Goal: Task Accomplishment & Management: Manage account settings

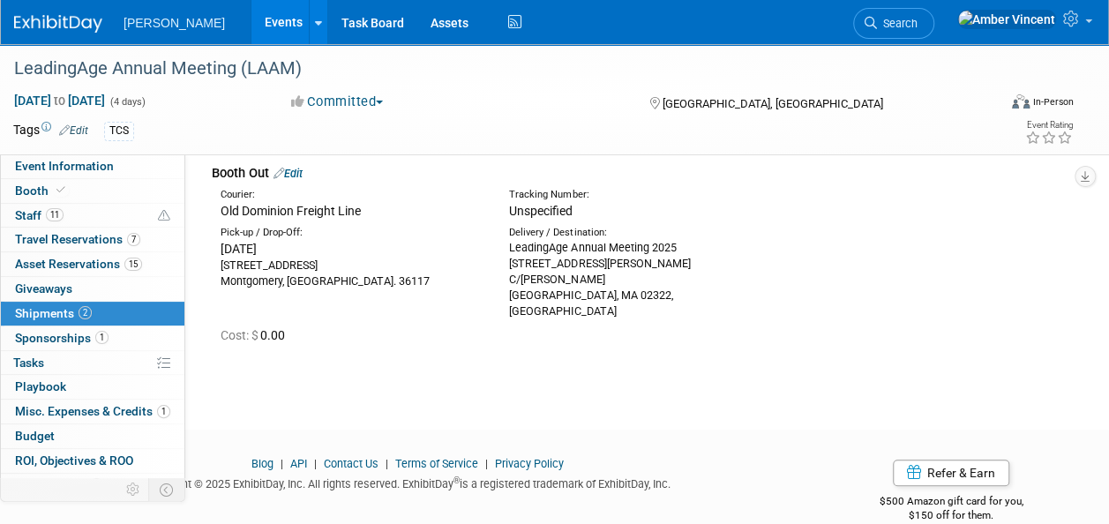
scroll to position [117, 0]
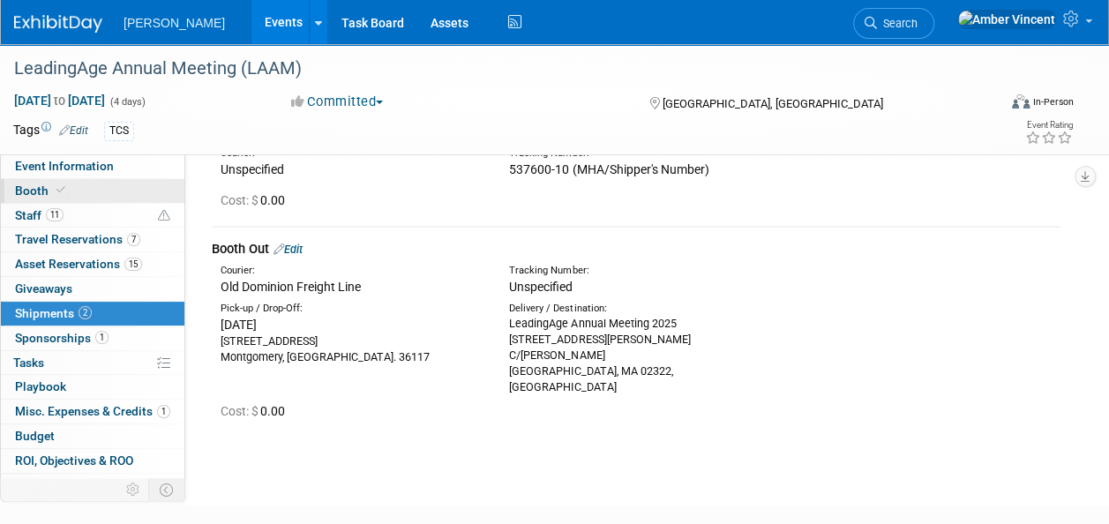
click at [21, 189] on span "Booth" at bounding box center [42, 190] width 54 height 14
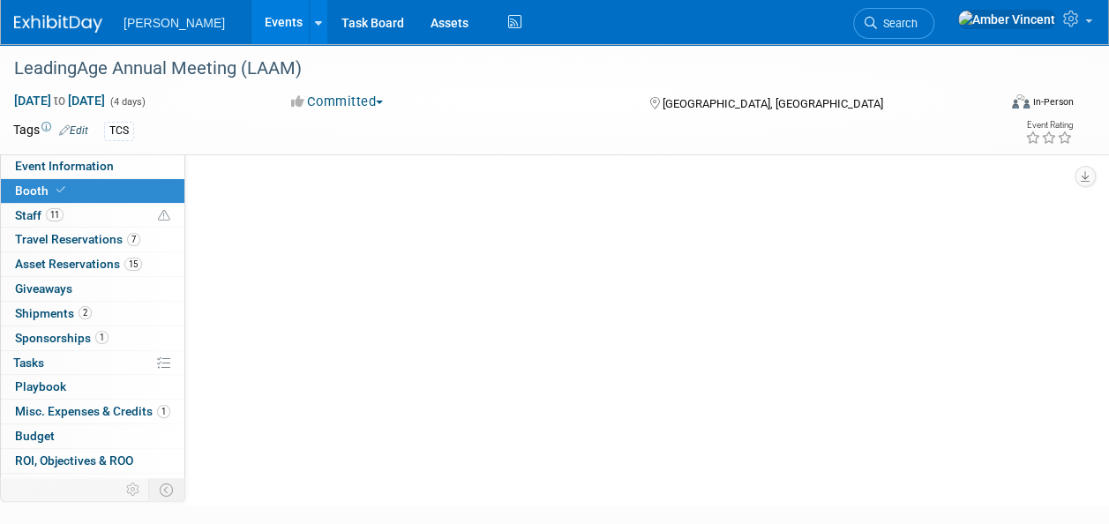
scroll to position [0, 0]
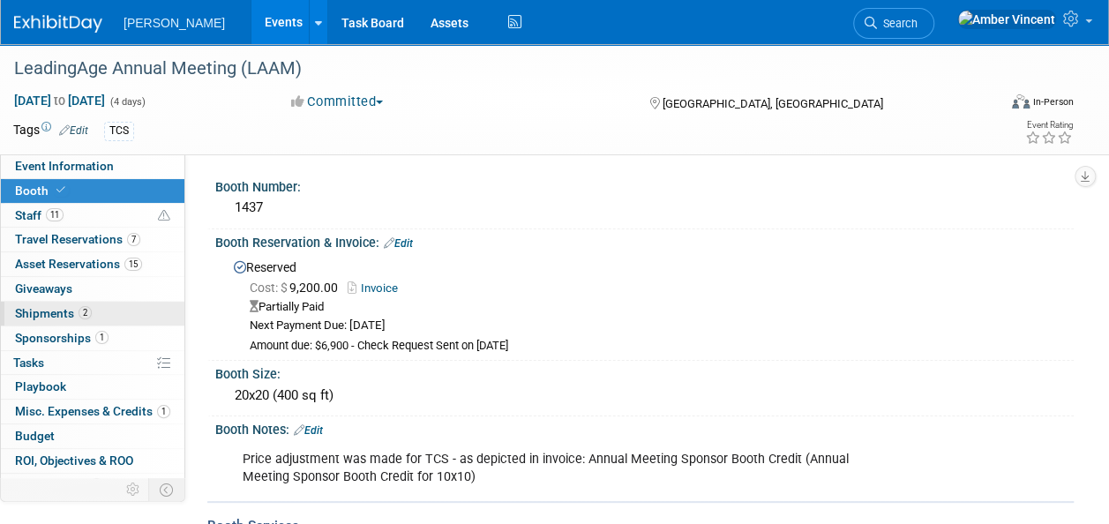
click at [79, 306] on span "2" at bounding box center [85, 312] width 13 height 13
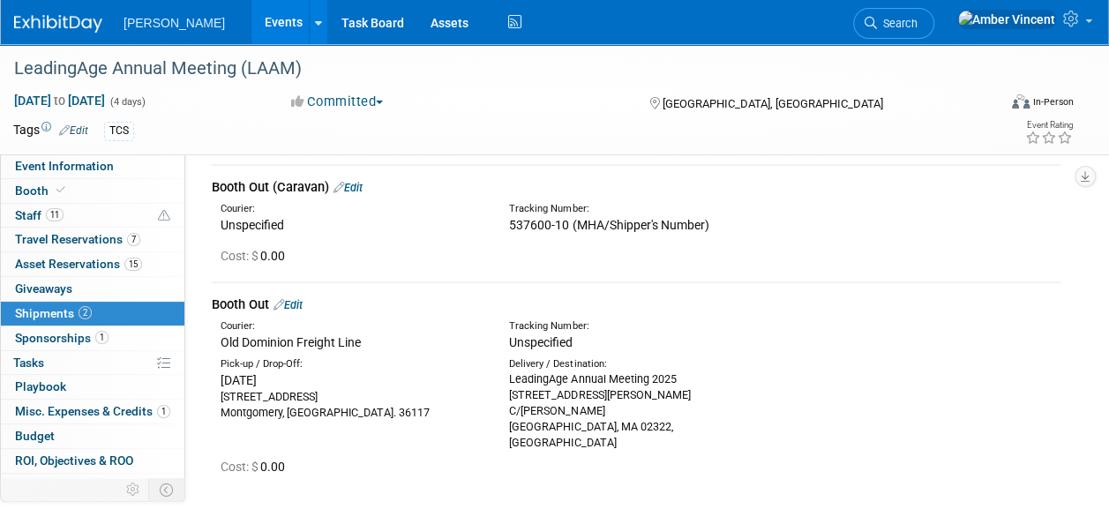
scroll to position [88, 0]
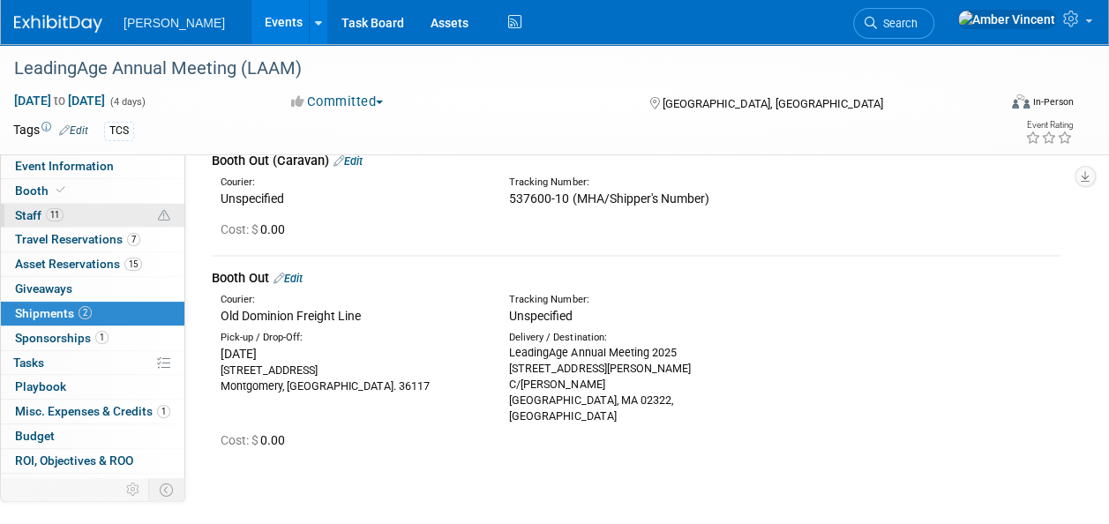
click at [70, 212] on link "11 Staff 11" at bounding box center [92, 216] width 183 height 24
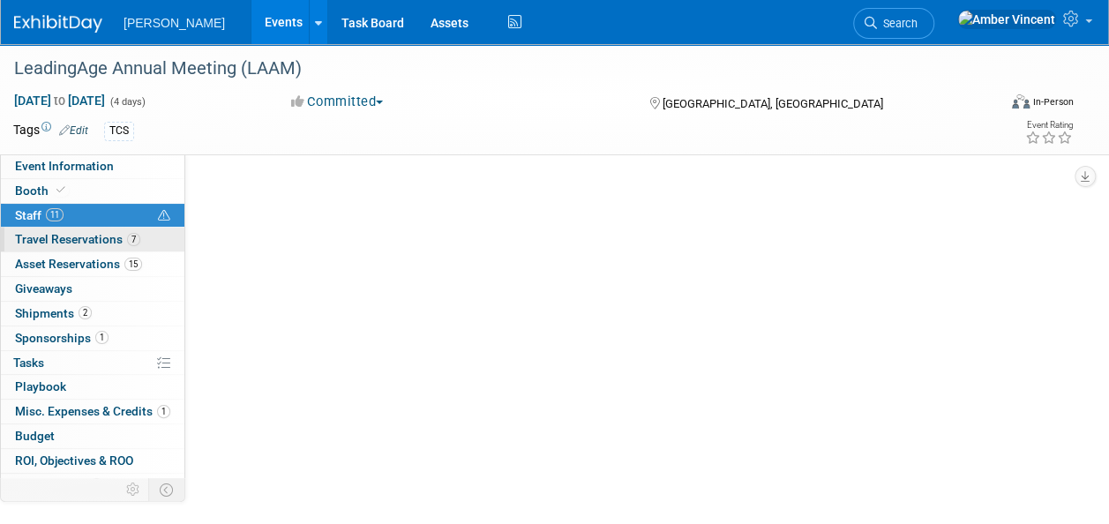
scroll to position [0, 0]
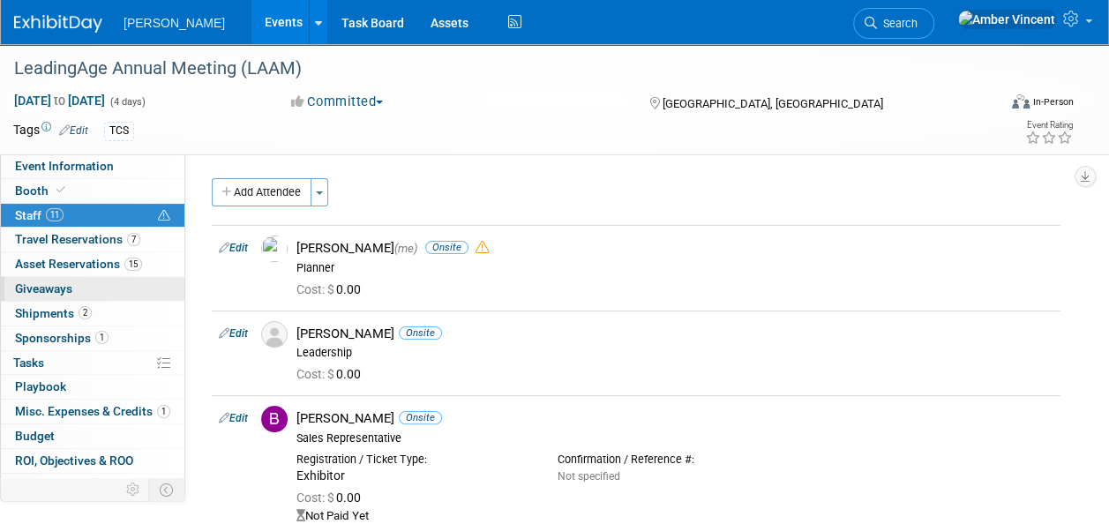
click at [62, 278] on link "0 Giveaways 0" at bounding box center [92, 289] width 183 height 24
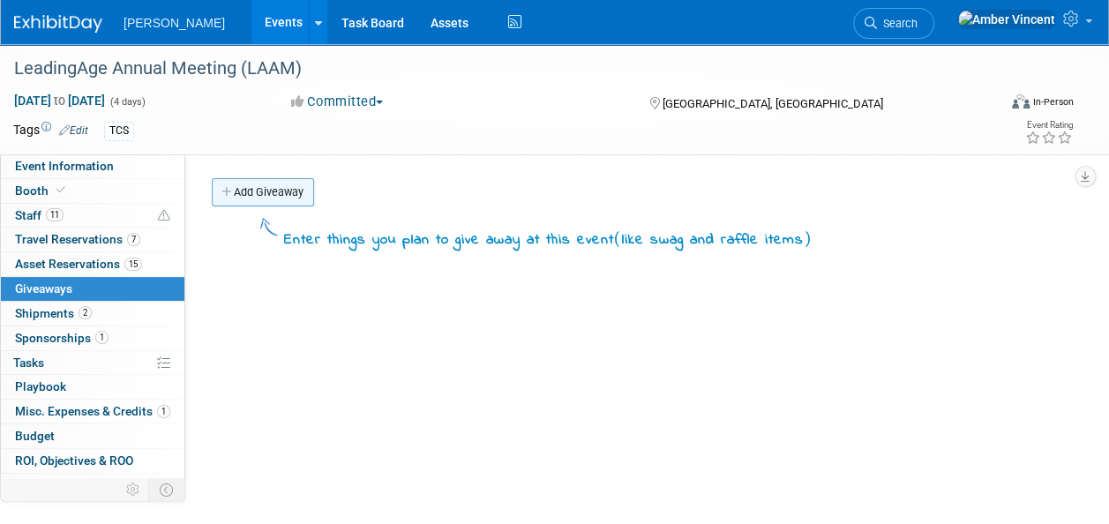
click at [267, 182] on link "Add Giveaway" at bounding box center [263, 192] width 102 height 28
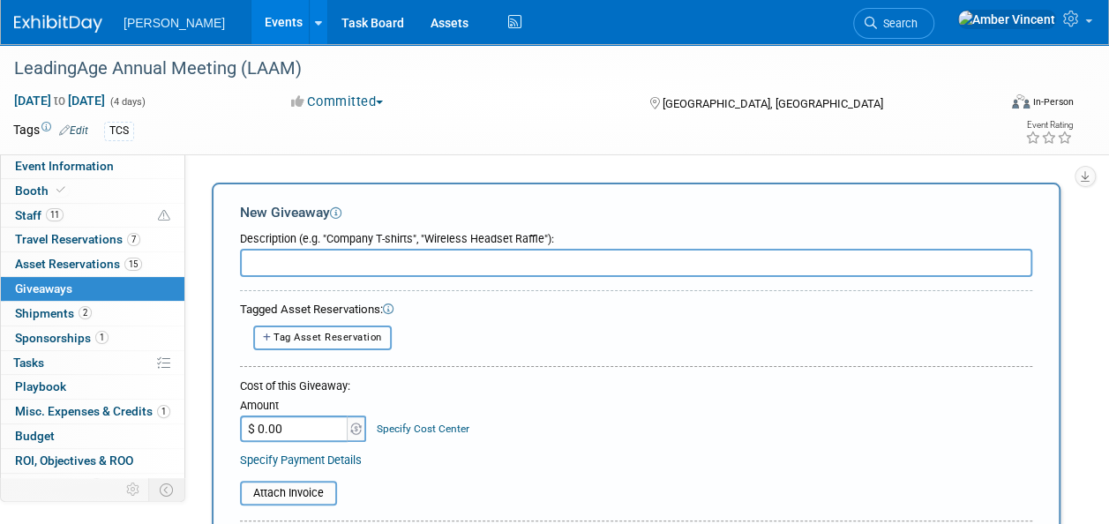
click at [324, 348] on button "Tag Asset Reservation" at bounding box center [322, 337] width 138 height 24
select select
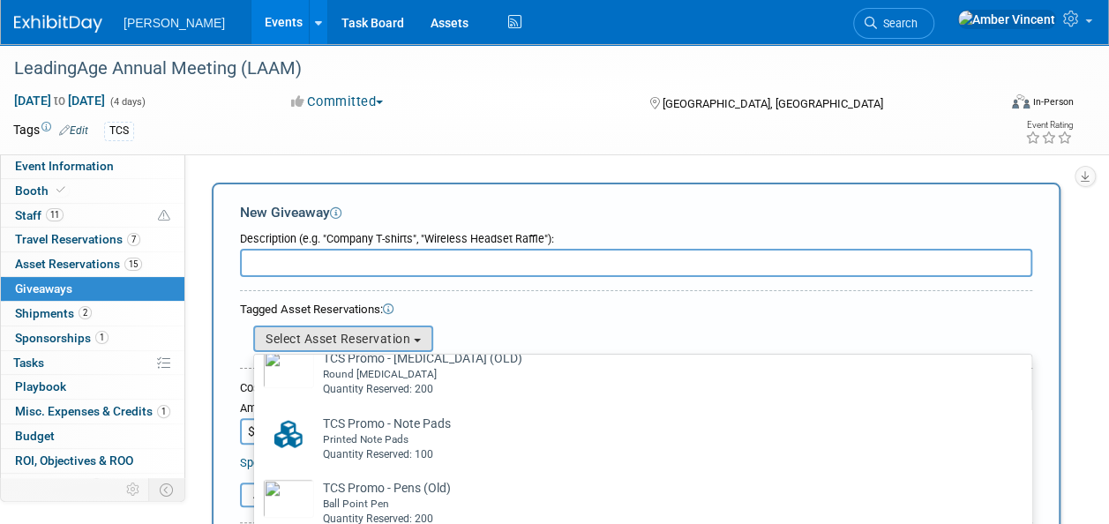
scroll to position [529, 0]
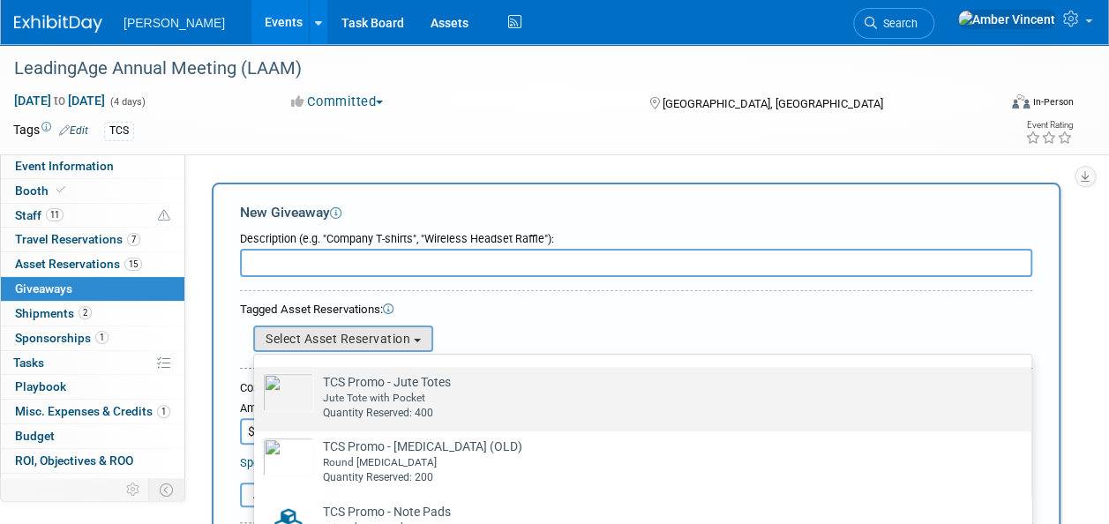
click at [442, 408] on div "Quantity Reserved: 400" at bounding box center [659, 413] width 673 height 15
click at [257, 388] on input "TCS Promo - Jute Totes Already tagged in this giveaway Jute Tote with Pocket Qu…" at bounding box center [250, 382] width 11 height 11
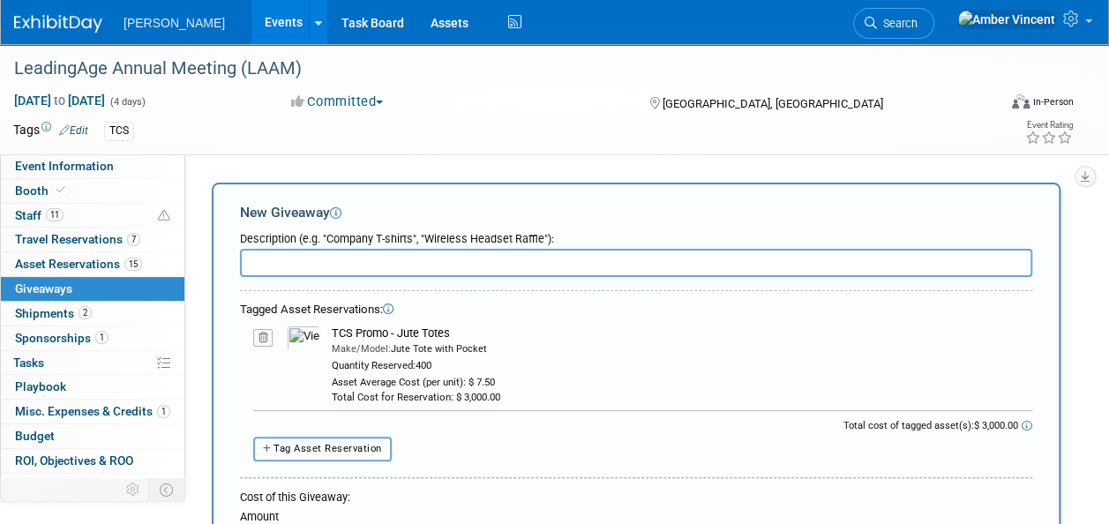
drag, startPoint x: 460, startPoint y: 329, endPoint x: 301, endPoint y: 330, distance: 158.8
click at [301, 330] on tr "10048880-10722526-f53a7445-d639-491e-b66e-a7ebd2404608.jpg TCS Promo - Jute Tot…" at bounding box center [642, 364] width 779 height 79
drag, startPoint x: 301, startPoint y: 330, endPoint x: 450, endPoint y: 325, distance: 149.2
click at [450, 325] on div "10048880-10722340-2fc071b2-1c12-4ac2-945b-d66e11ee5b22.jpg Dressing - 3-Tiered …" at bounding box center [636, 364] width 792 height 93
drag, startPoint x: 427, startPoint y: 325, endPoint x: 334, endPoint y: 328, distance: 92.7
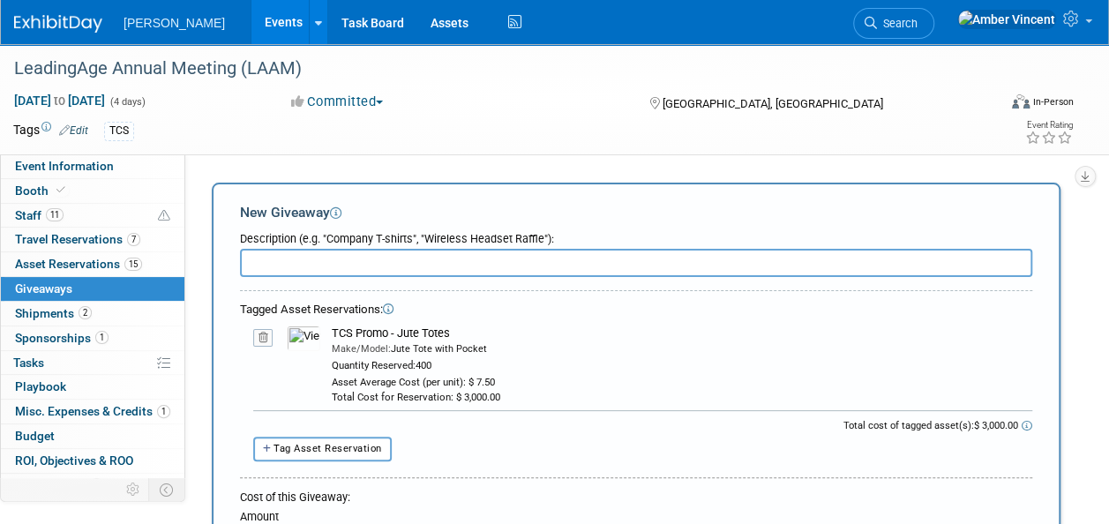
click at [334, 328] on div "TCS Promo - Jute Totes" at bounding box center [682, 333] width 700 height 16
copy div "TCS Promo - Jute Totes"
click at [287, 250] on input "text" at bounding box center [636, 263] width 792 height 28
paste input "TCS Promo - Jute Totes"
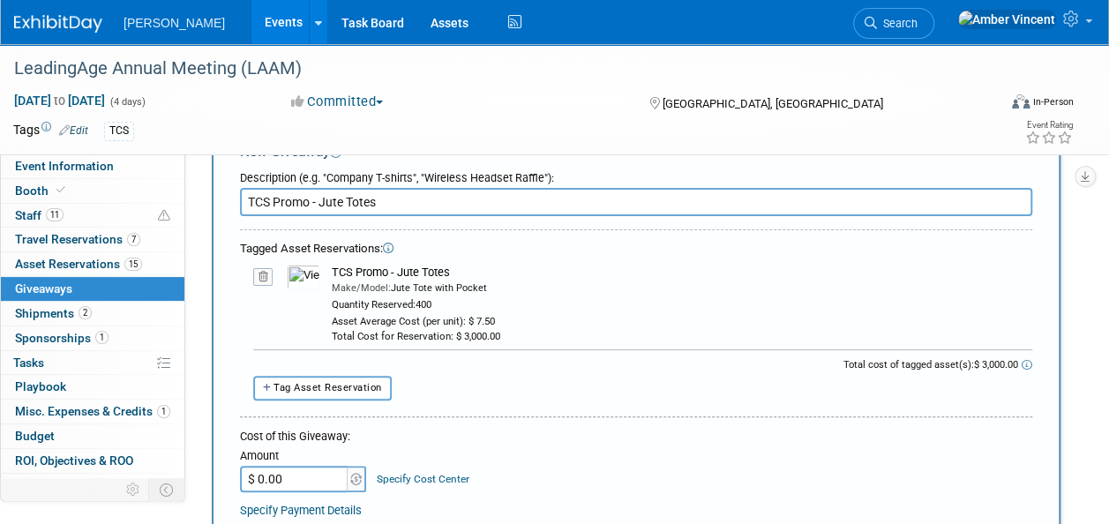
scroll to position [88, 0]
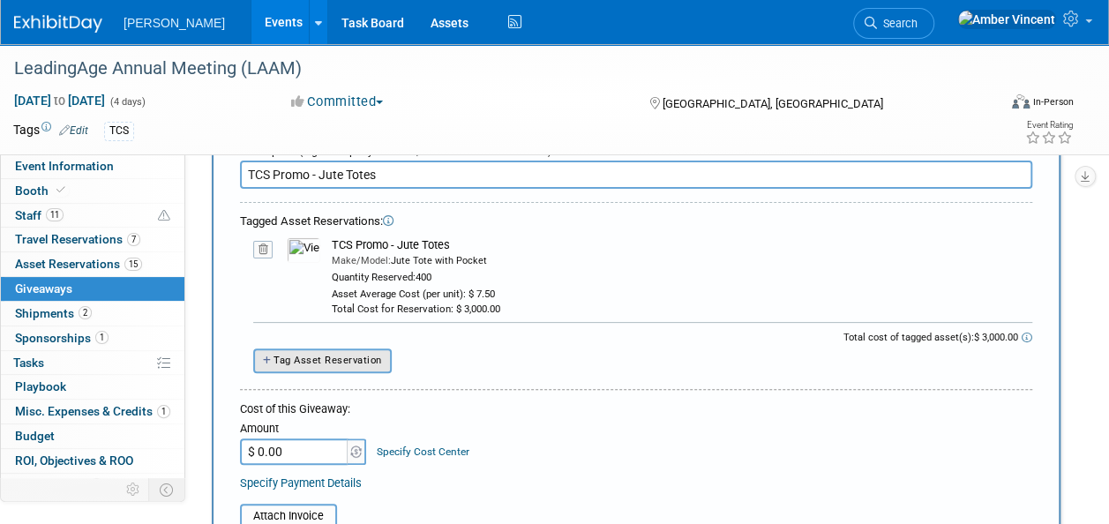
type input "TCS Promo - Jute Totes"
click at [373, 351] on button "Tag Asset Reservation" at bounding box center [322, 360] width 138 height 24
select select
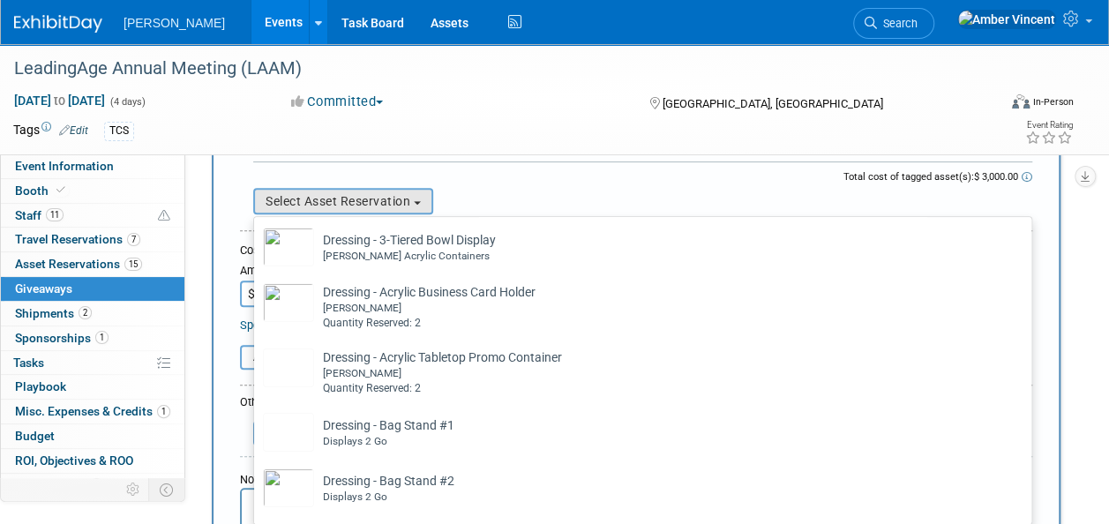
scroll to position [265, 0]
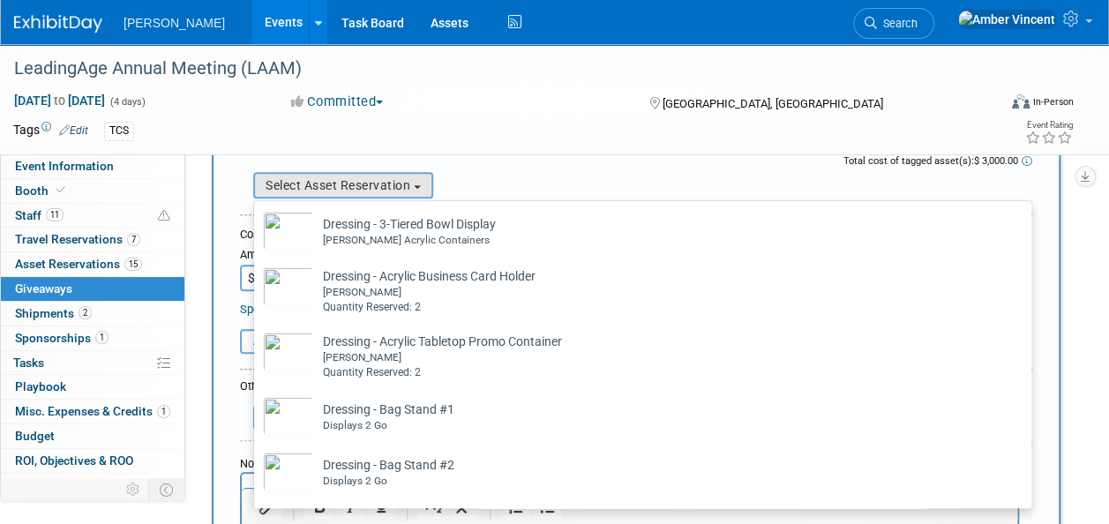
click at [235, 338] on div "New Giveaway Description (e.g. "Company T-shirts", "Wireless Headset Raffle"): …" at bounding box center [636, 286] width 849 height 737
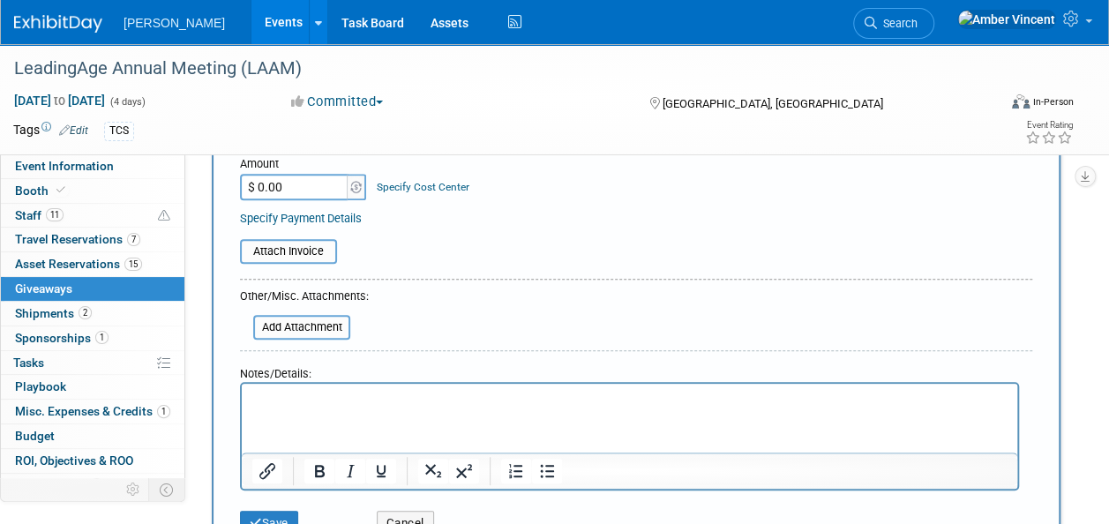
scroll to position [176, 0]
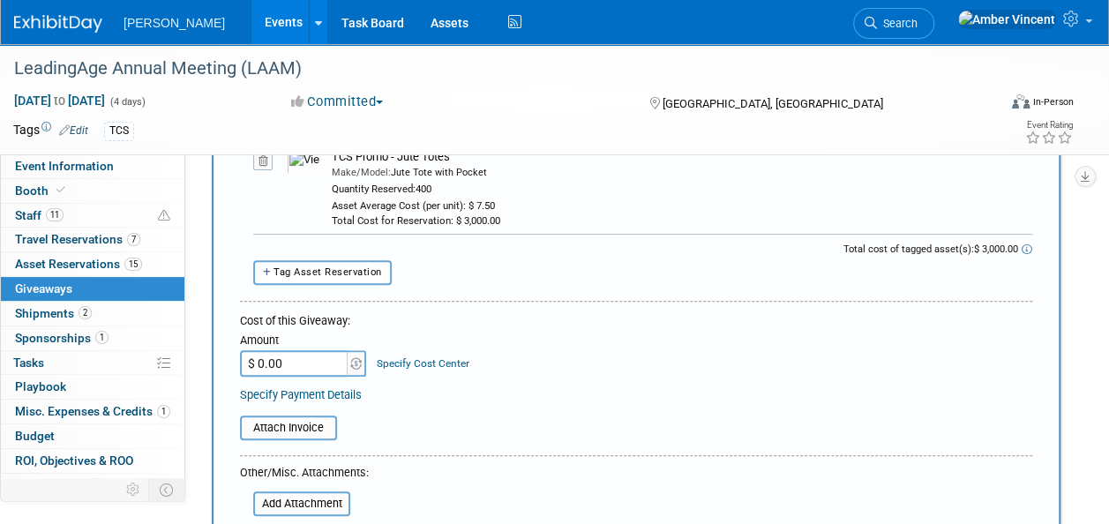
click at [333, 365] on input "$ 0.00" at bounding box center [295, 363] width 110 height 26
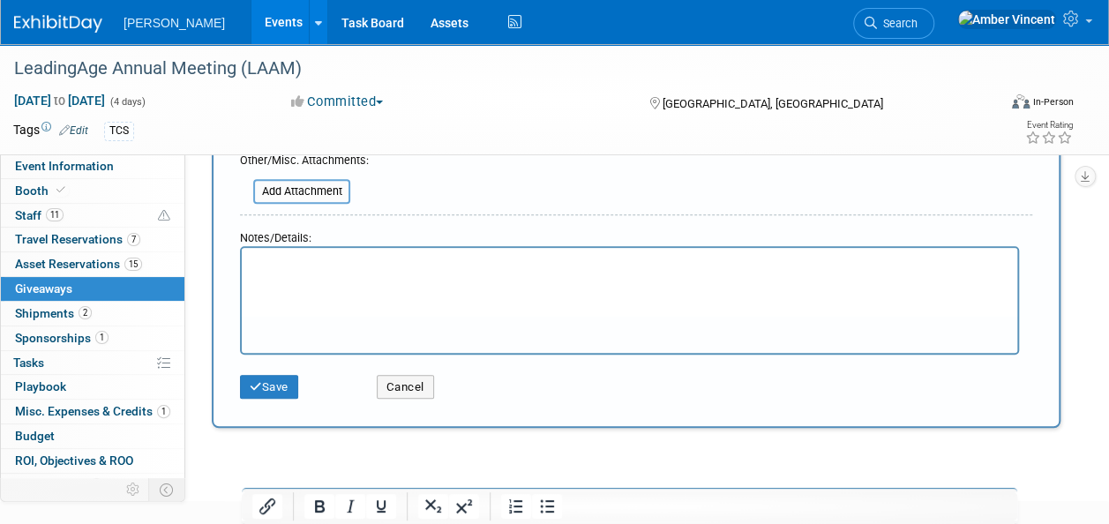
scroll to position [529, 0]
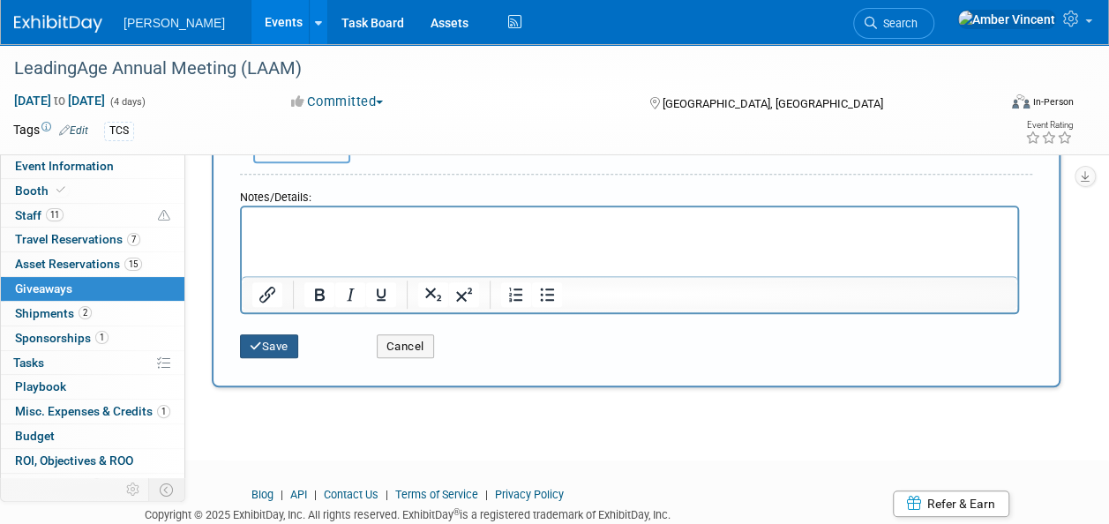
type input "$ 3,000.00"
click at [256, 355] on button "Save" at bounding box center [269, 346] width 58 height 25
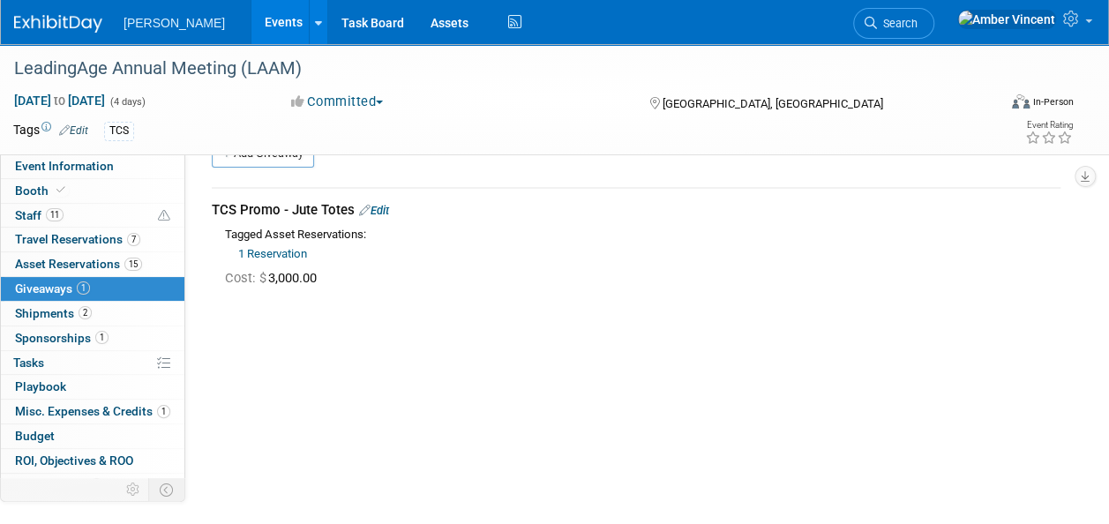
scroll to position [0, 0]
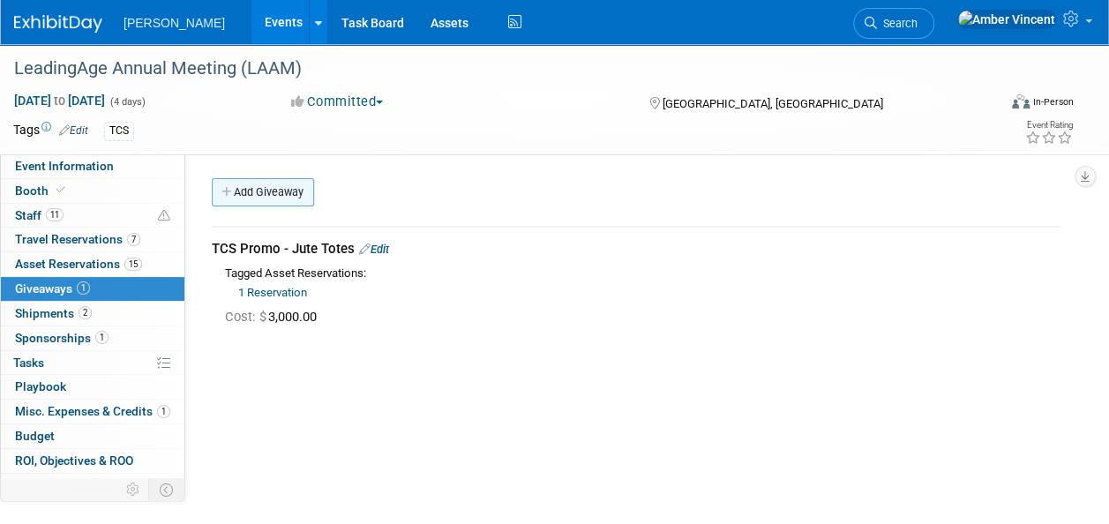
click at [249, 199] on link "Add Giveaway" at bounding box center [263, 192] width 102 height 28
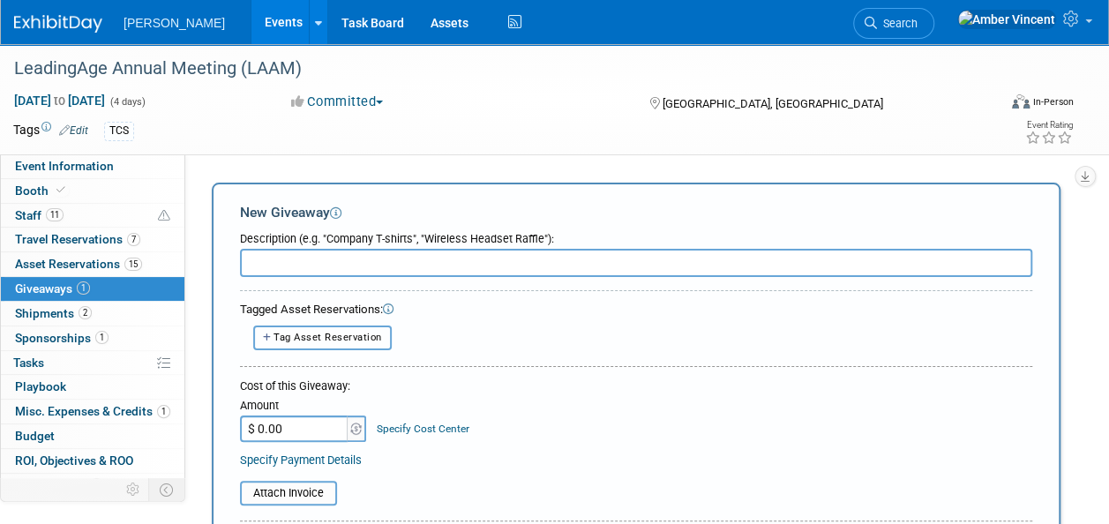
click at [368, 335] on span "Tag Asset Reservation" at bounding box center [327, 337] width 108 height 11
select select
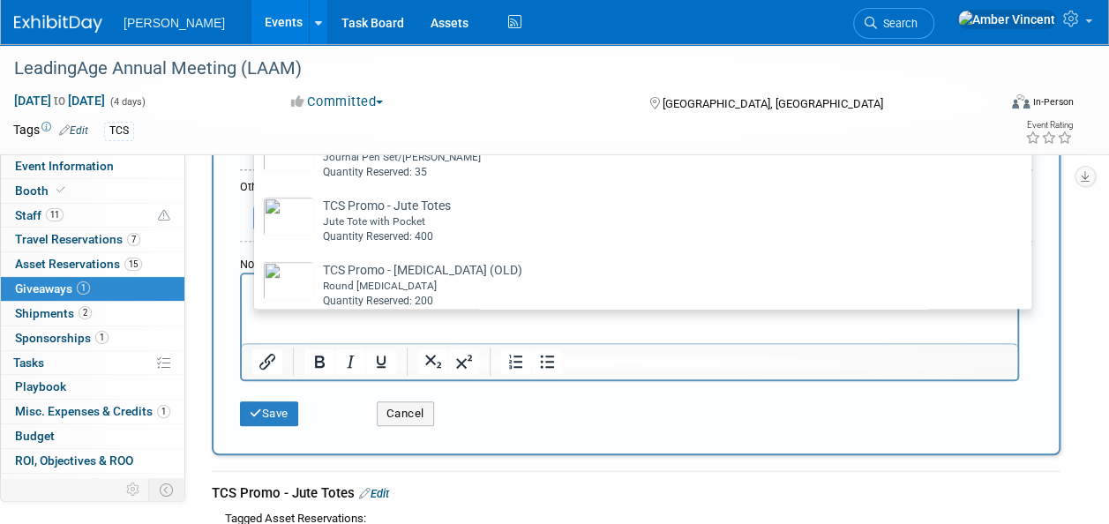
scroll to position [265, 0]
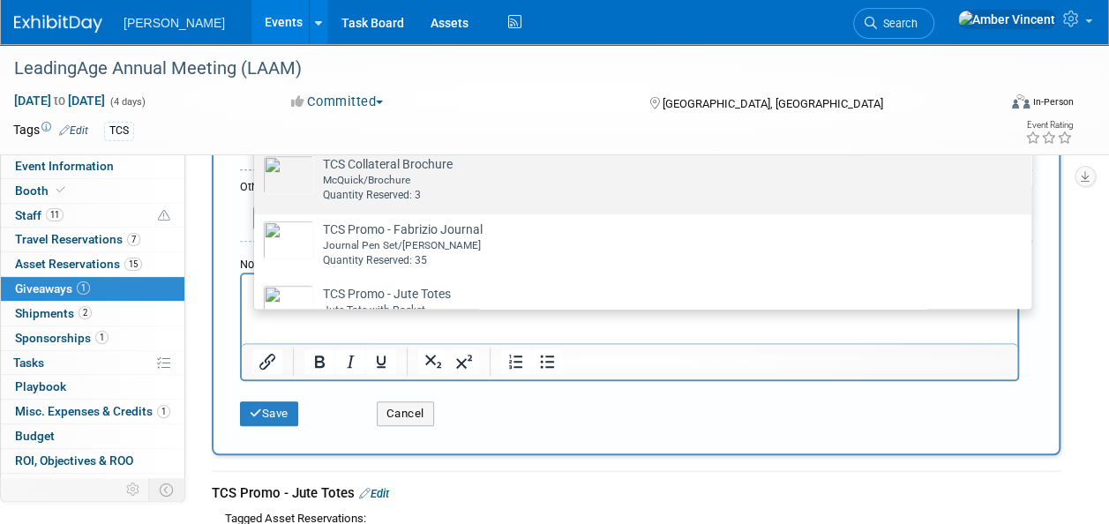
click at [408, 181] on div "McQuick/Brochure" at bounding box center [659, 180] width 673 height 15
click at [257, 170] on input "TCS Collateral Brochure Already tagged in this giveaway McQuick/Brochure Quanti…" at bounding box center [250, 164] width 11 height 11
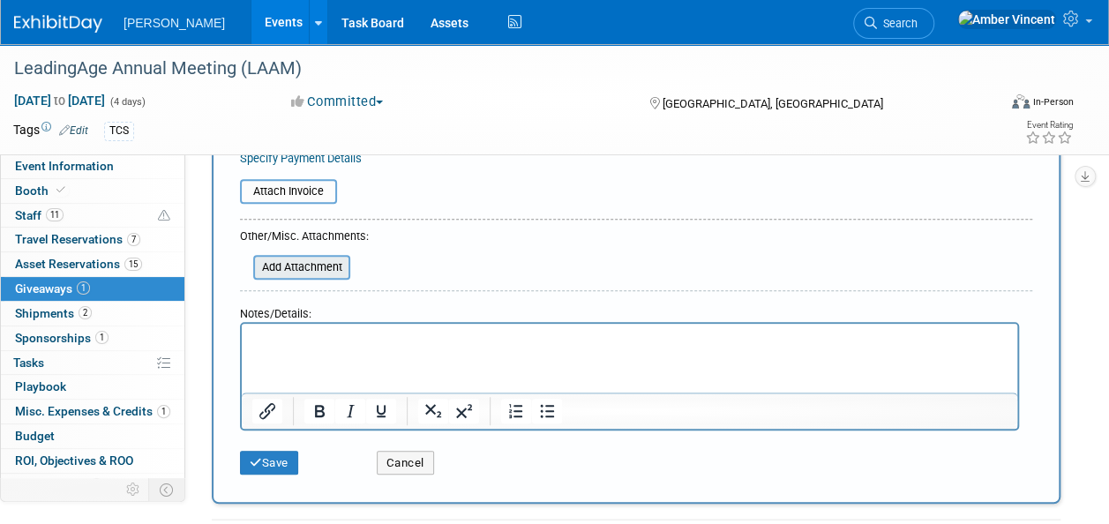
scroll to position [375, 0]
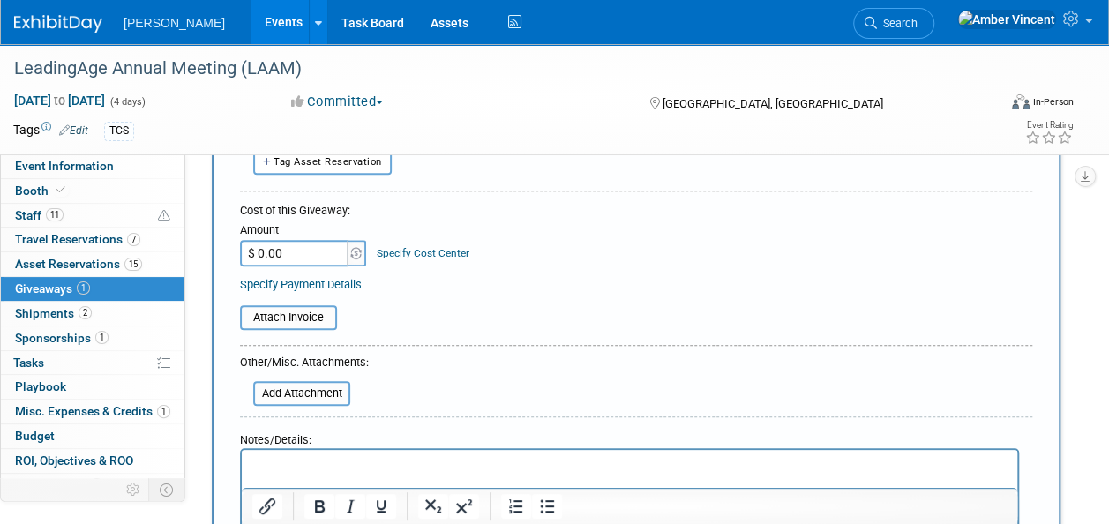
click at [321, 251] on input "$ 0.00" at bounding box center [295, 253] width 110 height 26
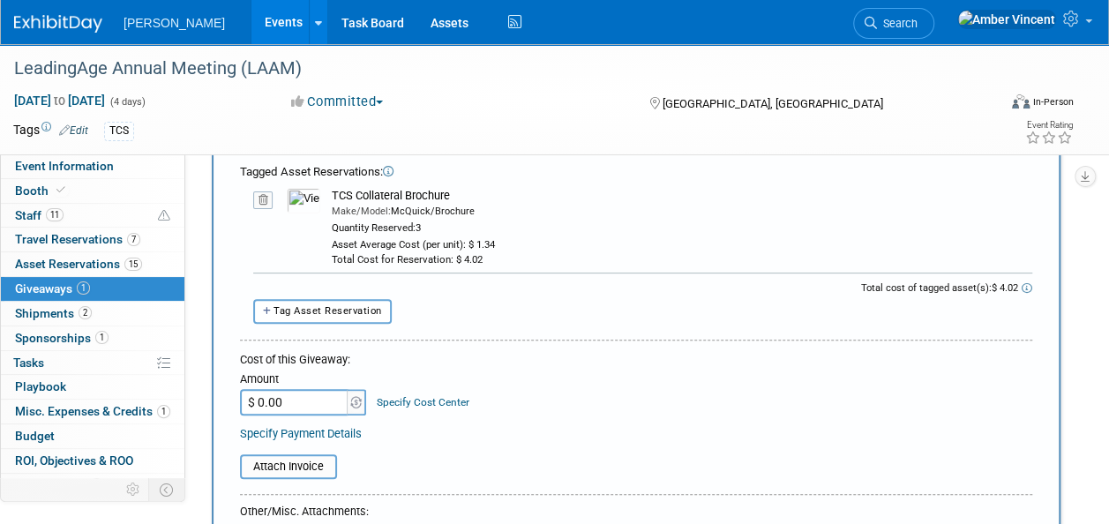
scroll to position [110, 0]
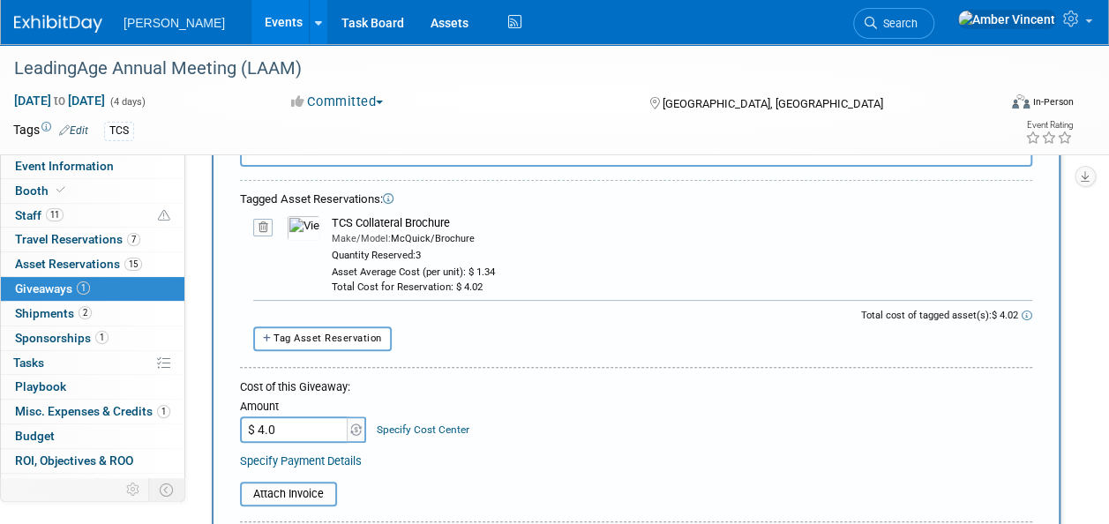
type input "$ 4.02"
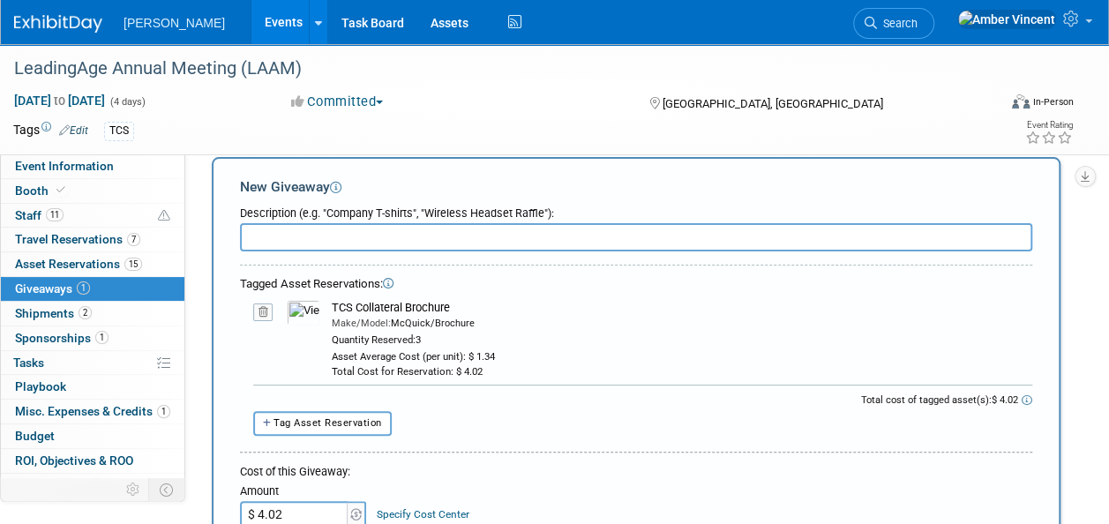
scroll to position [0, 0]
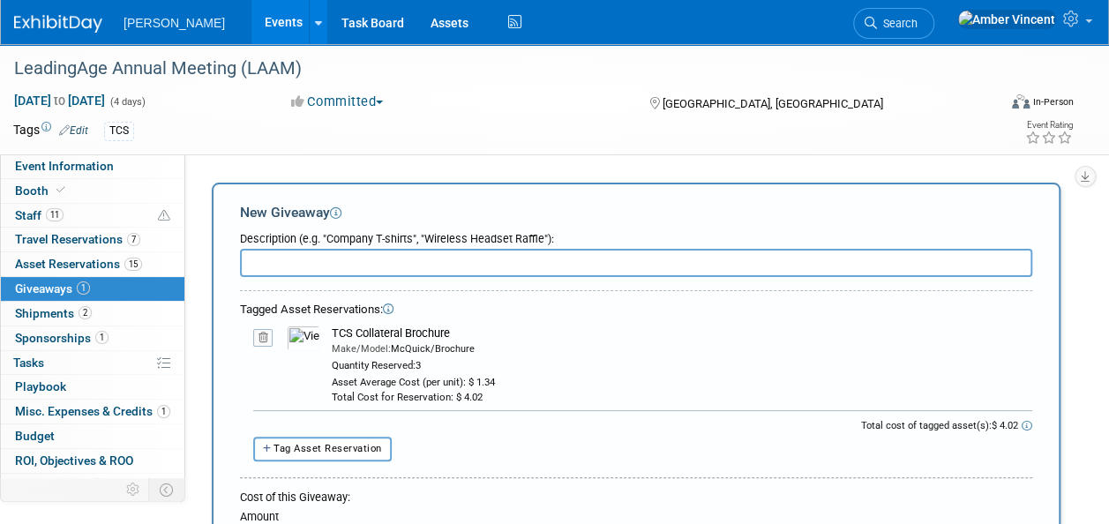
drag, startPoint x: 468, startPoint y: 339, endPoint x: 332, endPoint y: 330, distance: 137.0
click at [332, 330] on div "TCS Collateral Brochure" at bounding box center [682, 333] width 700 height 16
copy div "TCS Collateral Brochure"
click at [323, 258] on input "text" at bounding box center [636, 263] width 792 height 28
paste input "TCS Collateral Brochure"
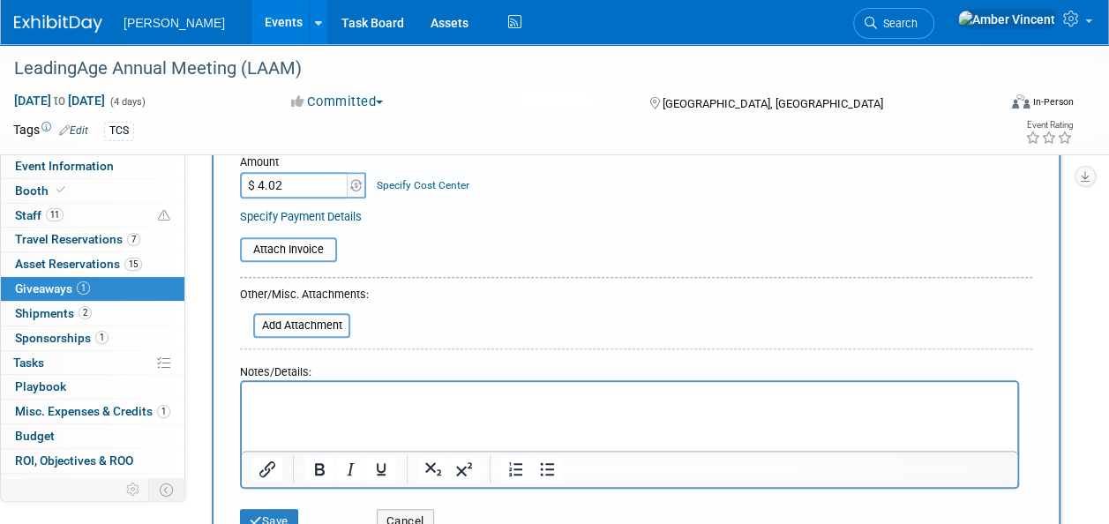
scroll to position [441, 0]
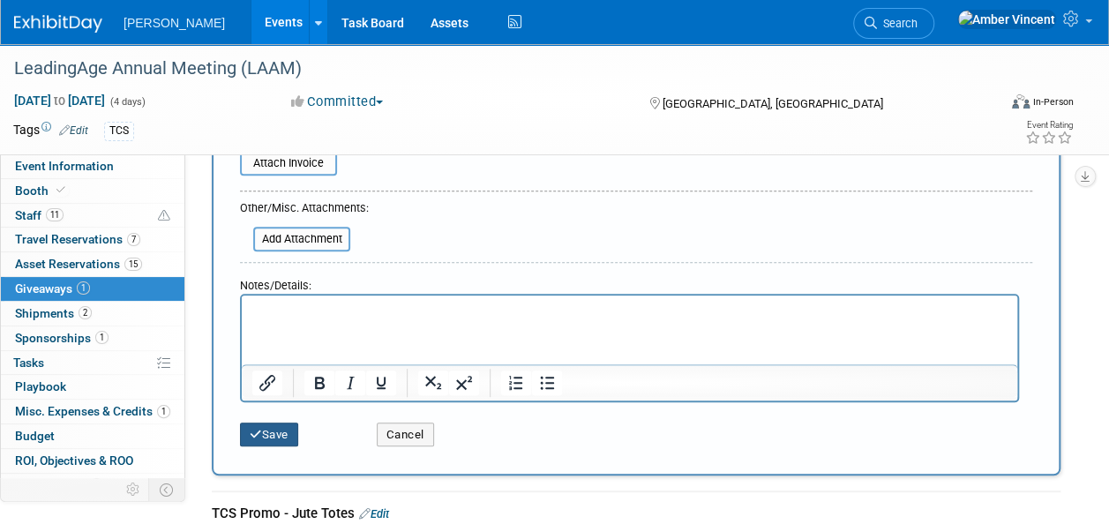
type input "TCS Collateral Brochure"
click at [244, 427] on button "Save" at bounding box center [269, 435] width 58 height 25
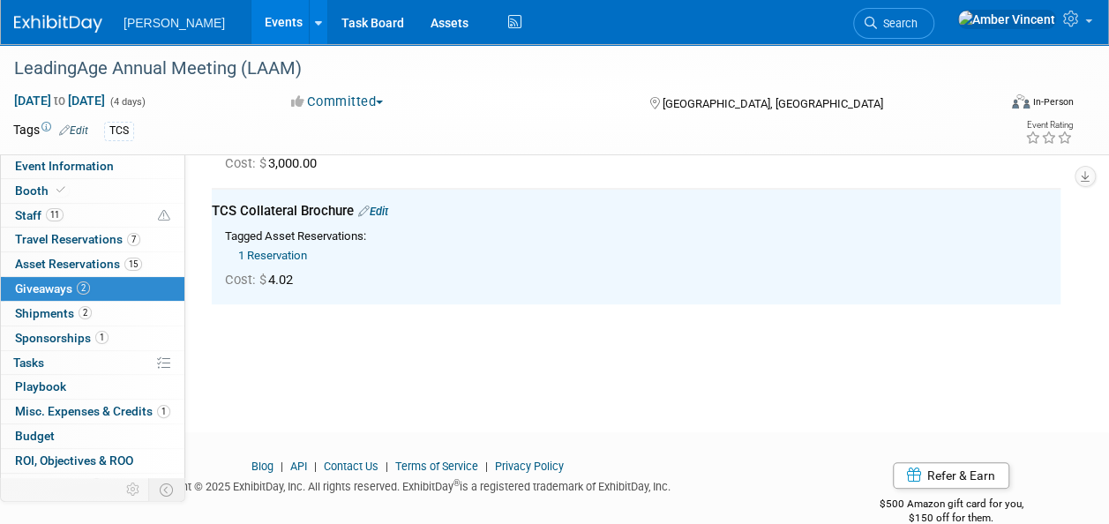
scroll to position [0, 0]
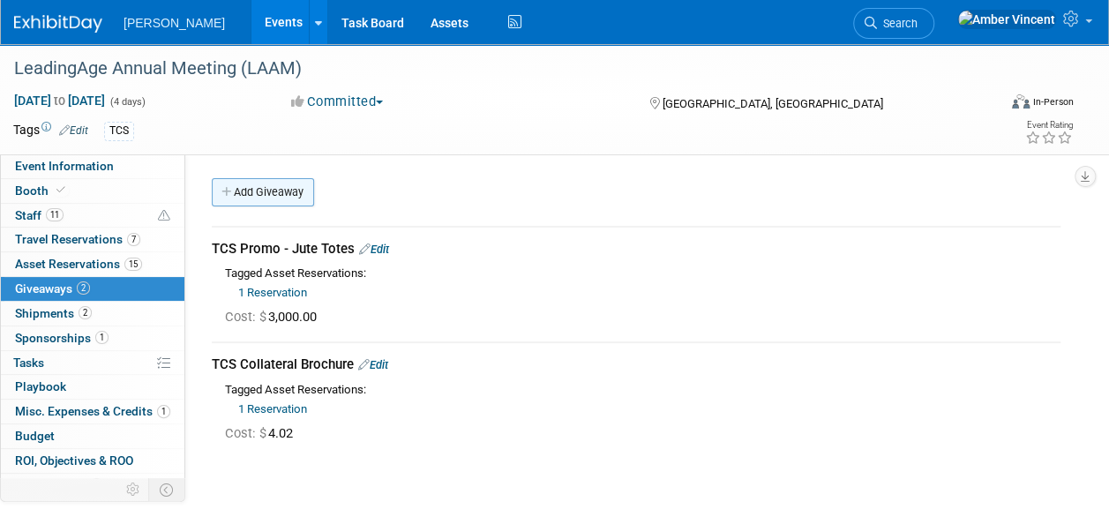
click at [251, 194] on link "Add Giveaway" at bounding box center [263, 192] width 102 height 28
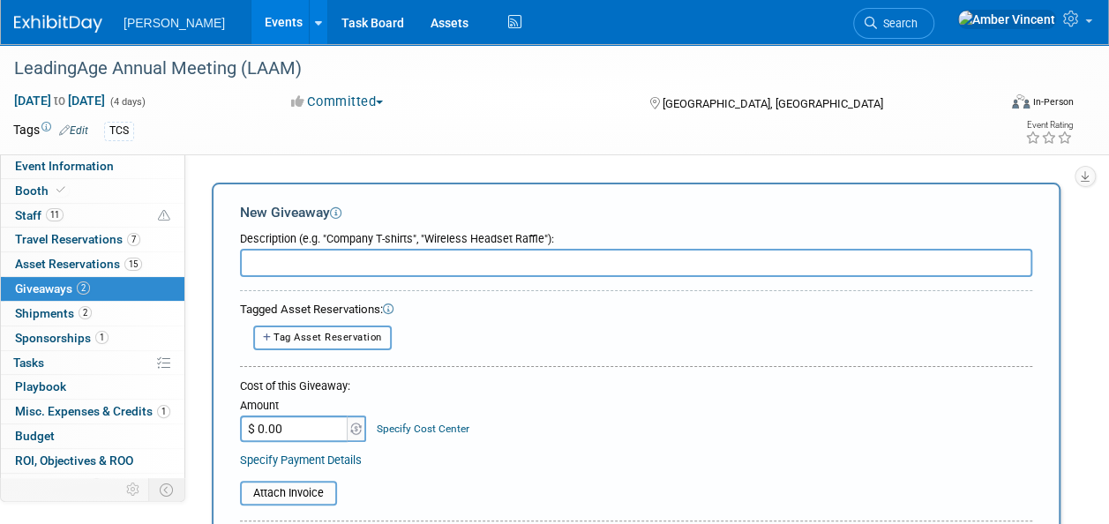
click at [340, 339] on span "Tag Asset Reservation" at bounding box center [327, 337] width 108 height 11
select select
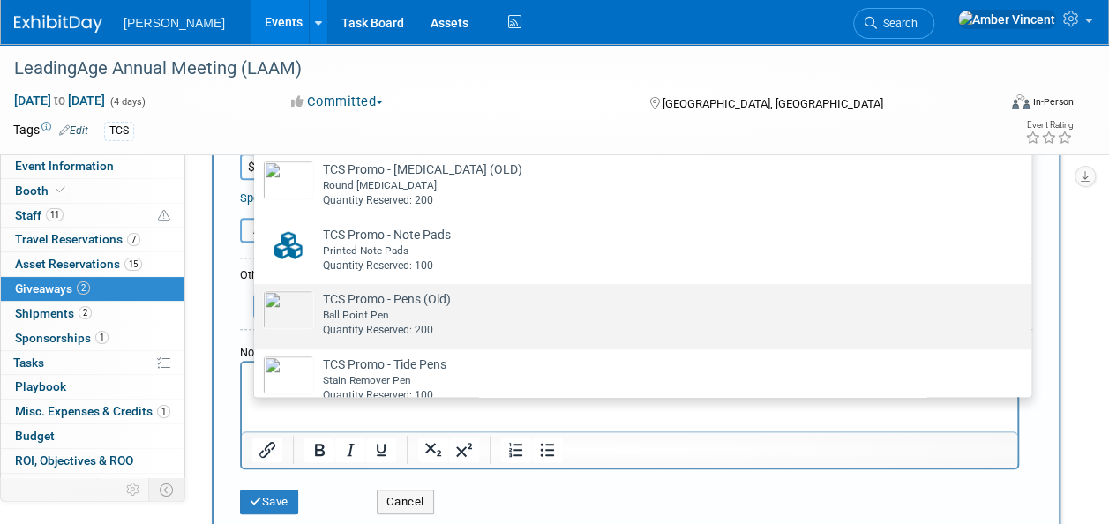
scroll to position [630, 0]
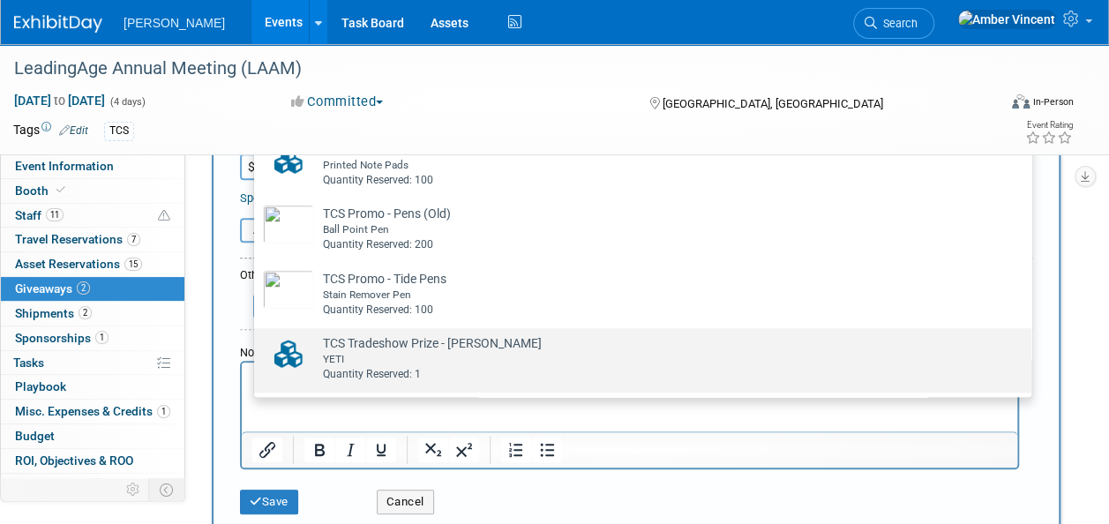
click at [463, 367] on div "Quantity Reserved: 1" at bounding box center [659, 374] width 673 height 15
click at [257, 349] on input "TCS Tradeshow Prize - YETI Bag Already tagged in this giveaway YETI Quantity Re…" at bounding box center [250, 343] width 11 height 11
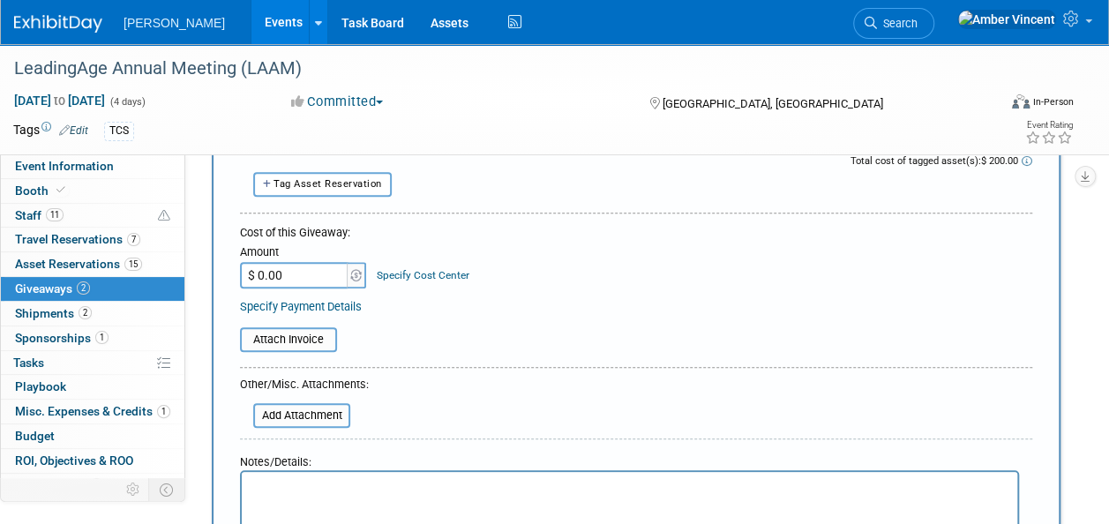
scroll to position [176, 0]
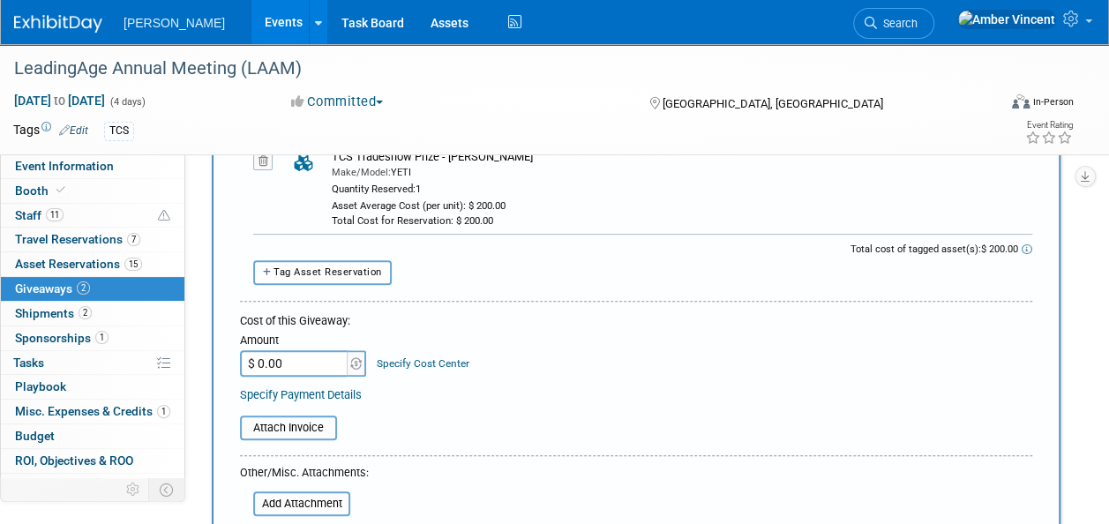
click at [303, 366] on input "$ 0.00" at bounding box center [295, 363] width 110 height 26
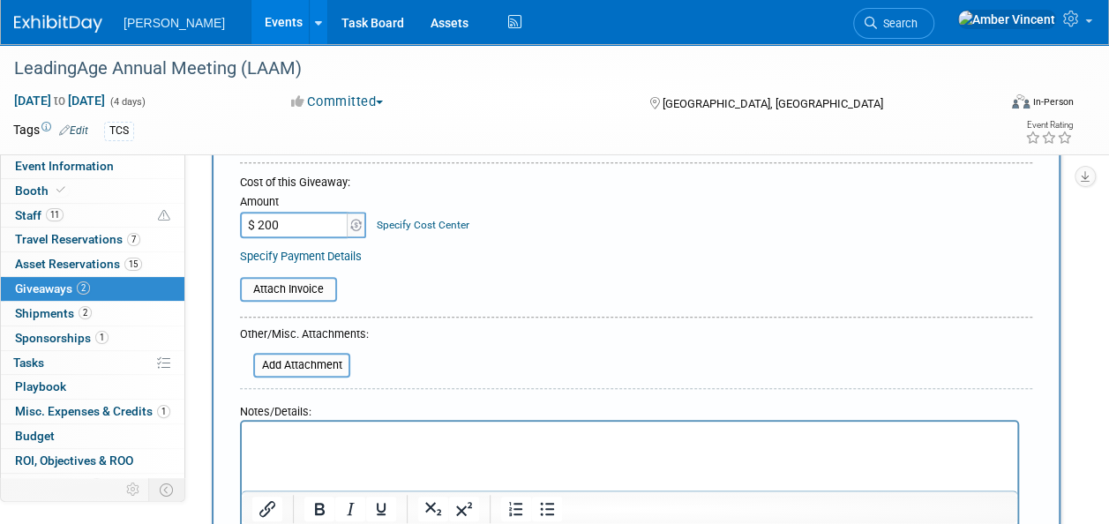
scroll to position [441, 0]
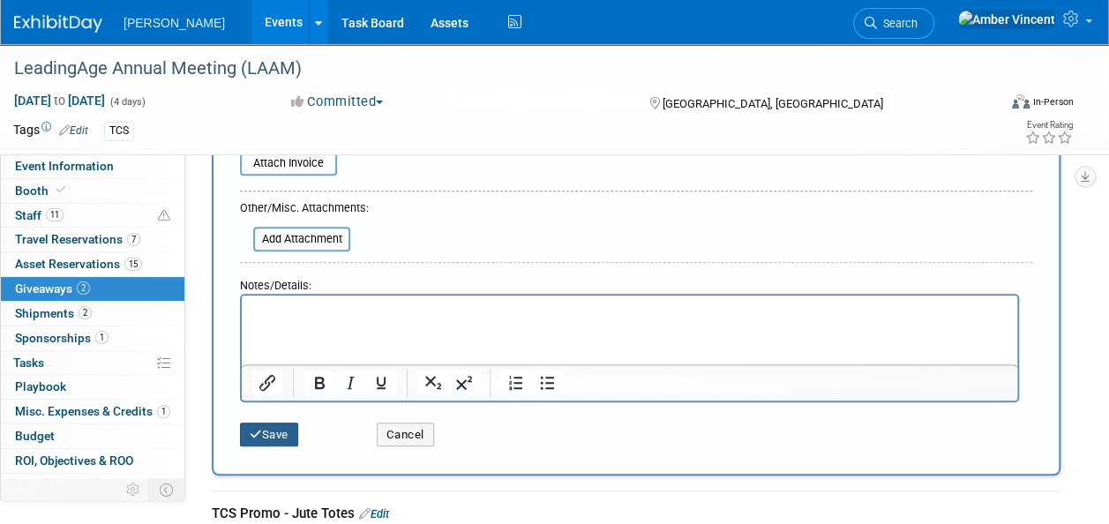
type input "$ 200.00"
click at [261, 436] on button "Save" at bounding box center [269, 435] width 58 height 25
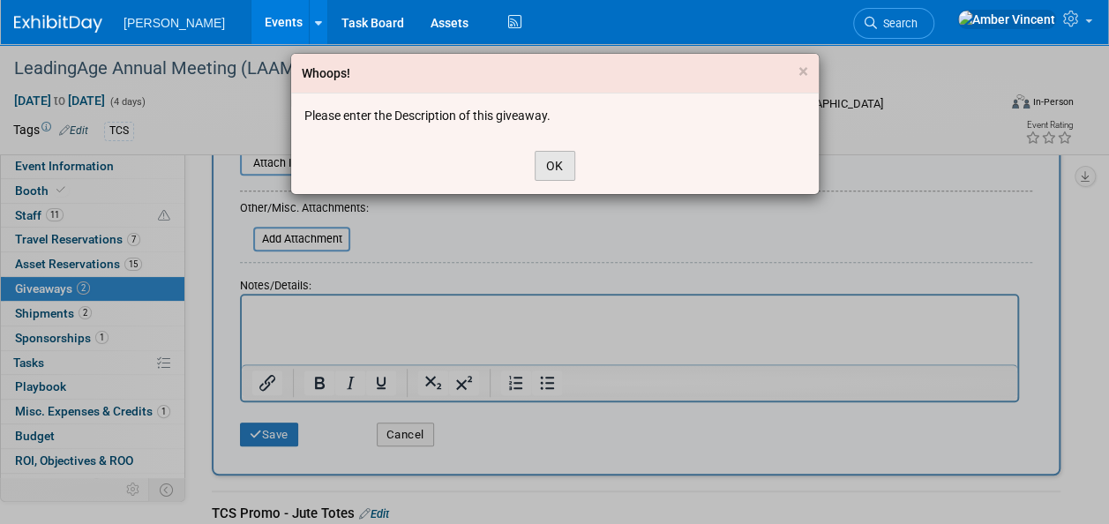
click at [538, 164] on button "OK" at bounding box center [555, 166] width 41 height 30
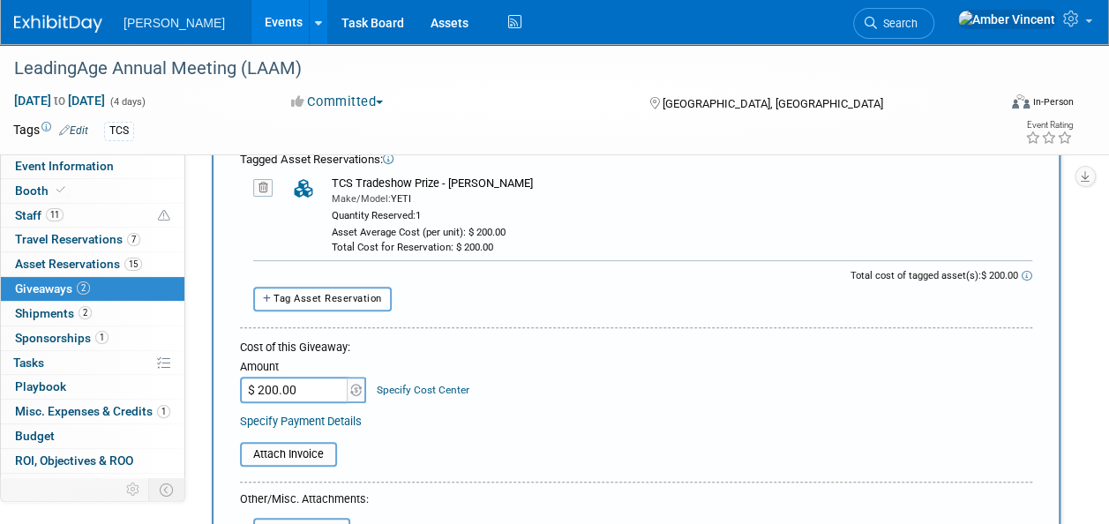
scroll to position [88, 0]
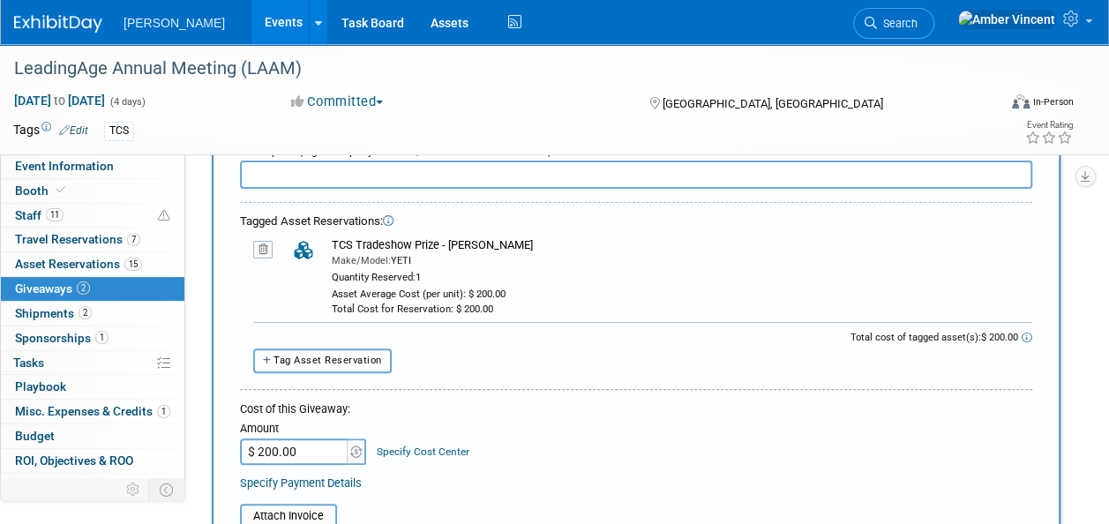
drag, startPoint x: 497, startPoint y: 243, endPoint x: 325, endPoint y: 247, distance: 172.9
click at [325, 247] on td "TCS Tradeshow Prize - [PERSON_NAME] Make/Model: YETI Quantity Reserved: 1 Asset…" at bounding box center [676, 276] width 712 height 79
drag, startPoint x: 325, startPoint y: 247, endPoint x: 339, endPoint y: 248, distance: 14.1
copy div "TCS Tradeshow Prize - [PERSON_NAME]"
click at [351, 180] on input "text" at bounding box center [636, 175] width 792 height 28
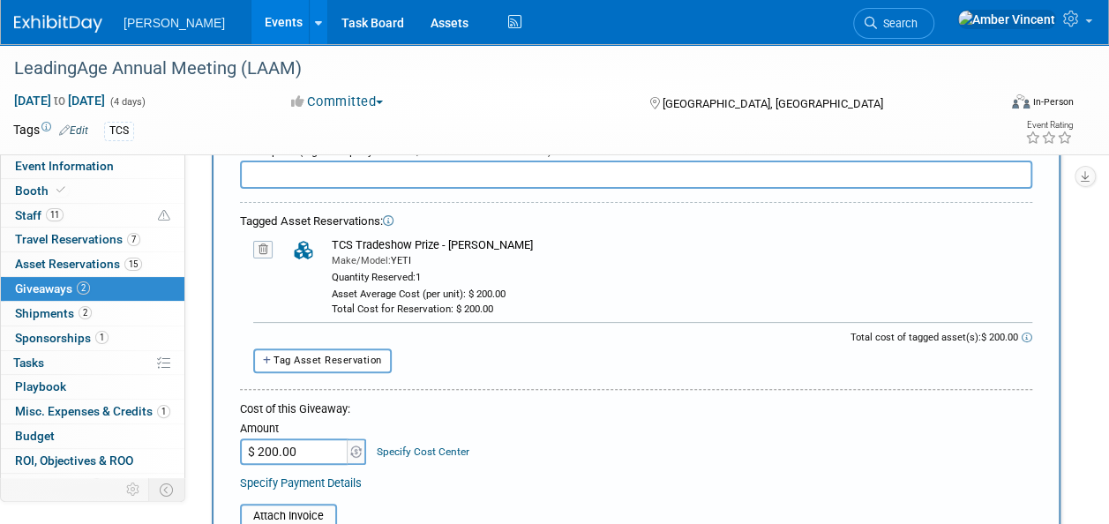
paste input "TCS Tradeshow Prize - [PERSON_NAME]"
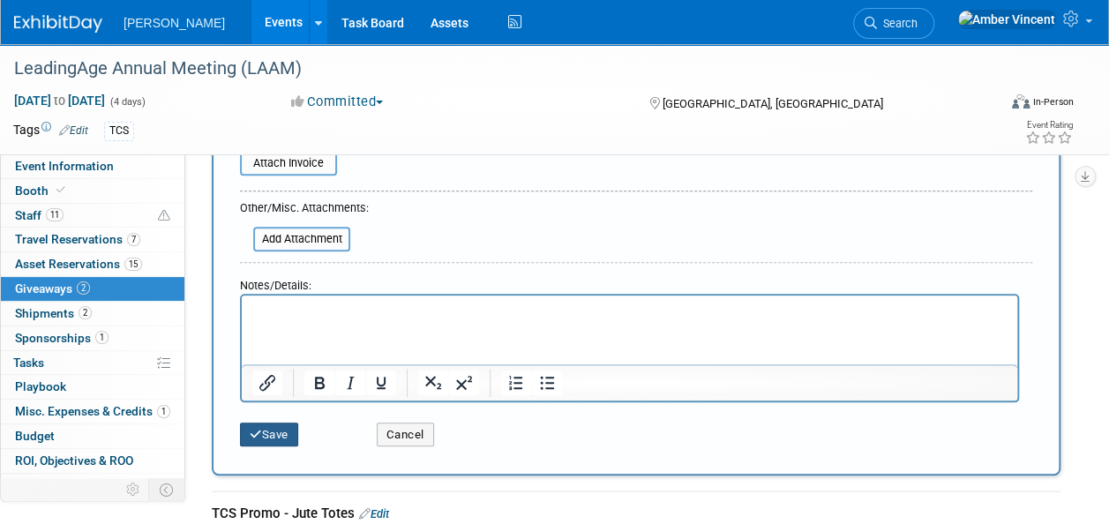
type input "TCS Tradeshow Prize - [PERSON_NAME]"
click at [264, 439] on button "Save" at bounding box center [269, 435] width 58 height 25
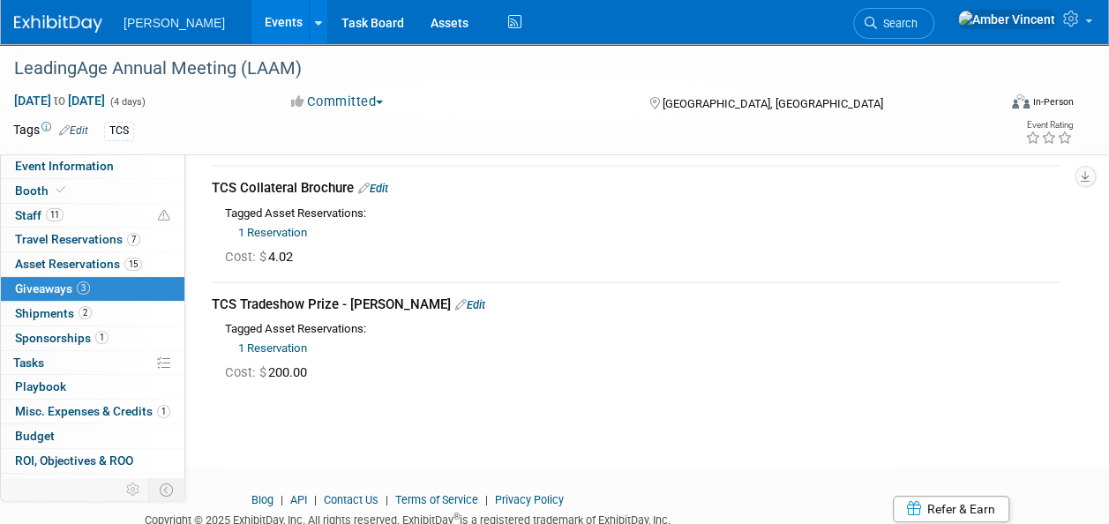
scroll to position [0, 0]
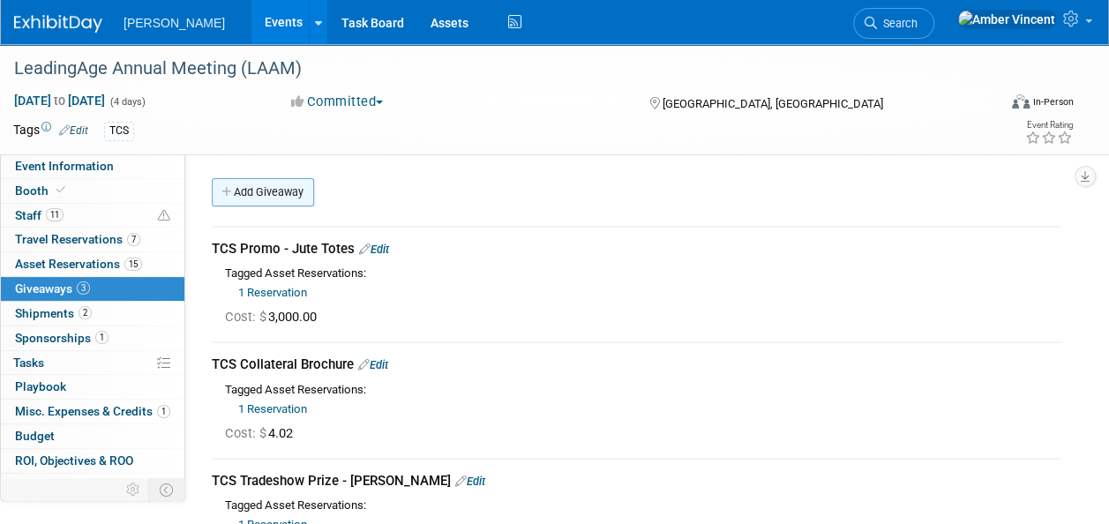
click at [298, 200] on link "Add Giveaway" at bounding box center [263, 192] width 102 height 28
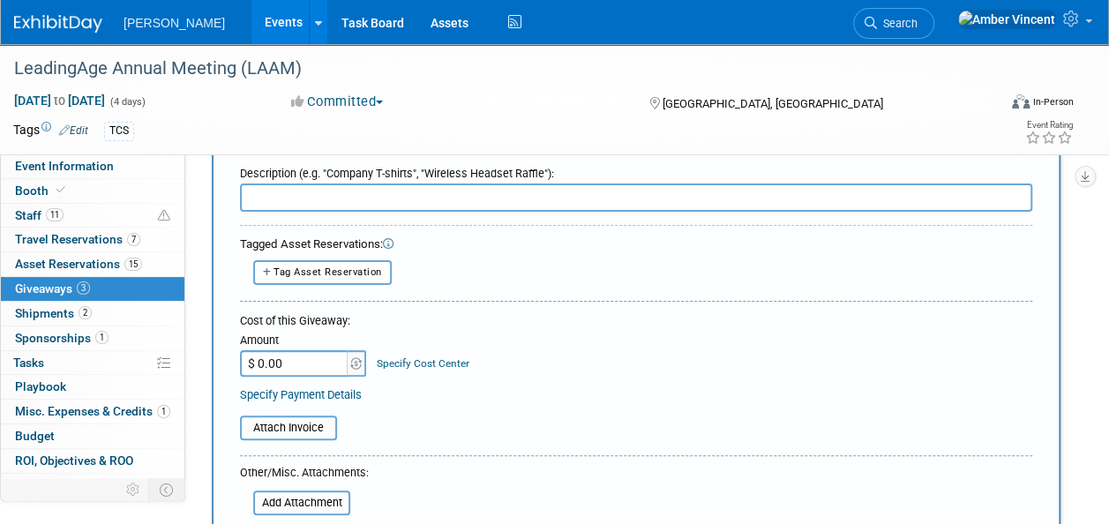
scroll to position [88, 0]
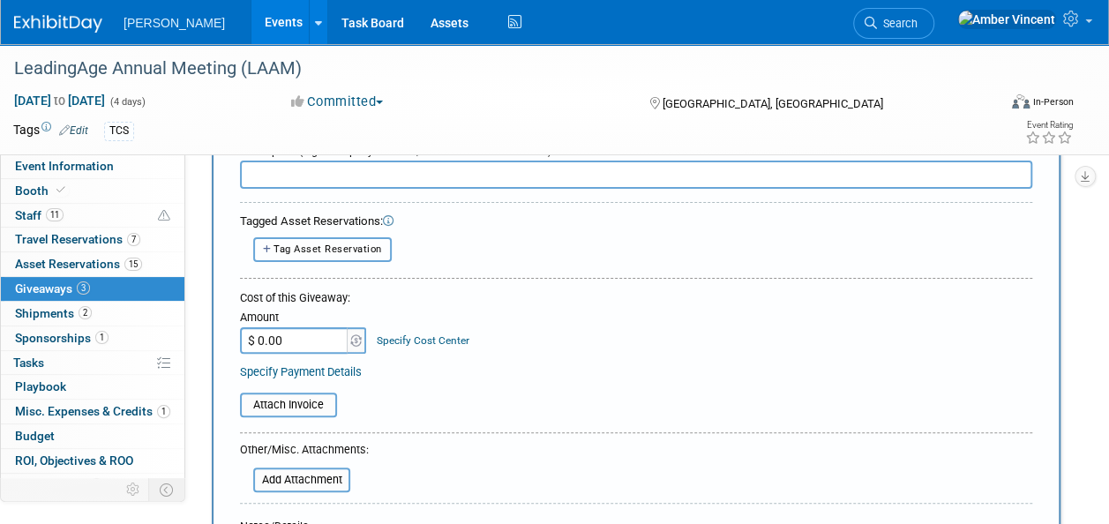
click at [325, 251] on span "Tag Asset Reservation" at bounding box center [327, 248] width 108 height 11
select select
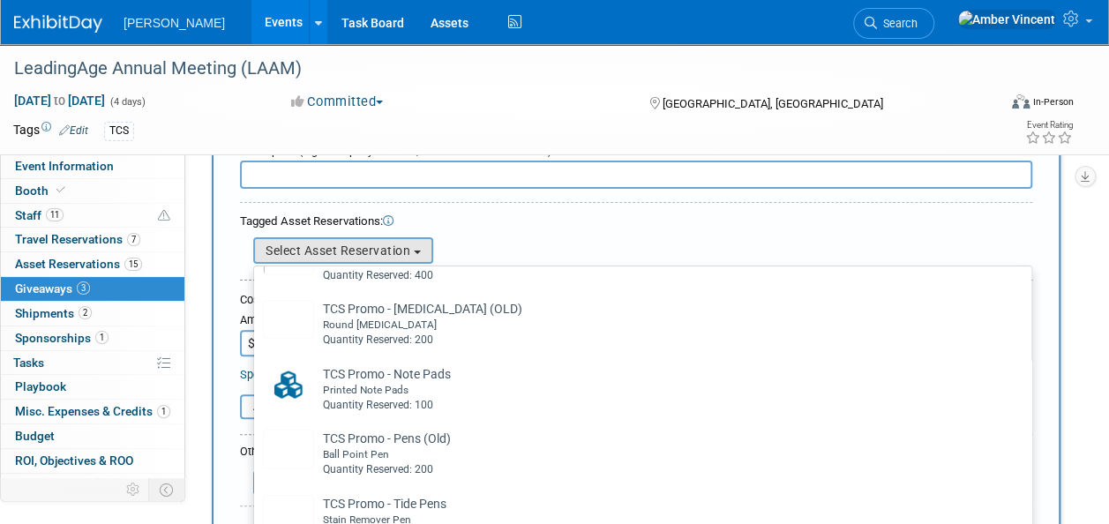
scroll to position [617, 0]
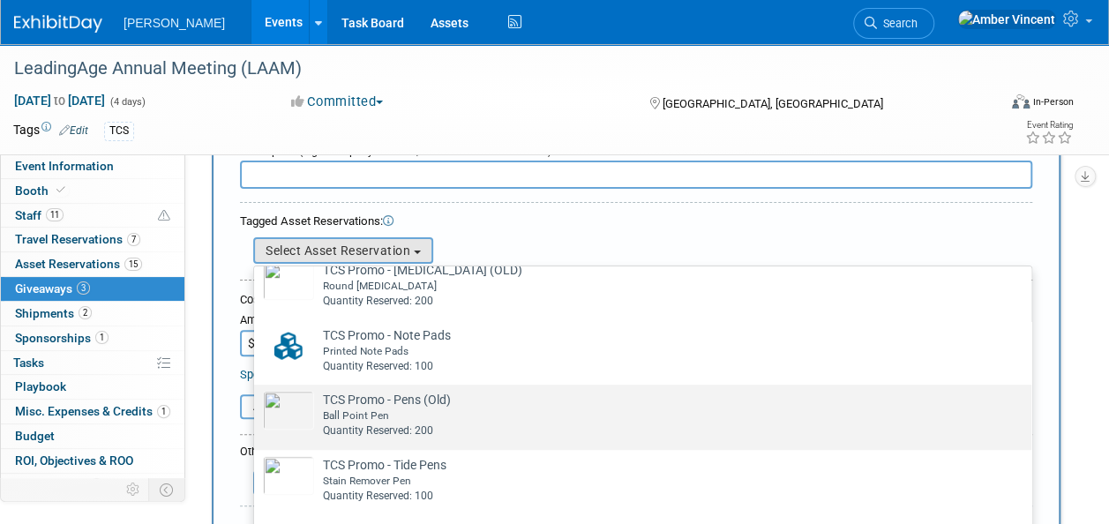
click at [429, 419] on div "Ball Point Pen" at bounding box center [659, 415] width 673 height 15
click at [257, 406] on input "TCS Promo - Pens (Old) Already tagged in this giveaway Ball Point Pen Quantity …" at bounding box center [250, 399] width 11 height 11
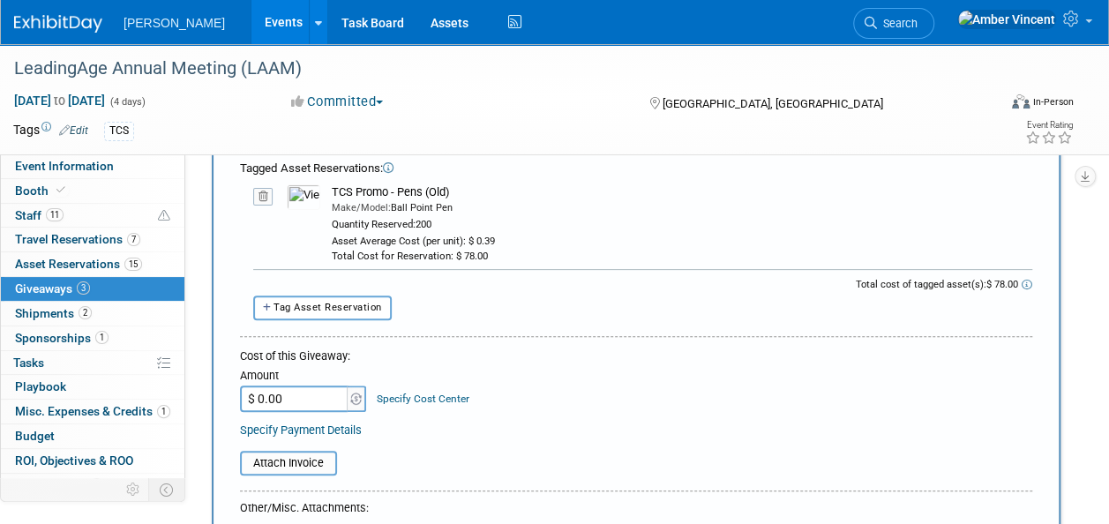
scroll to position [176, 0]
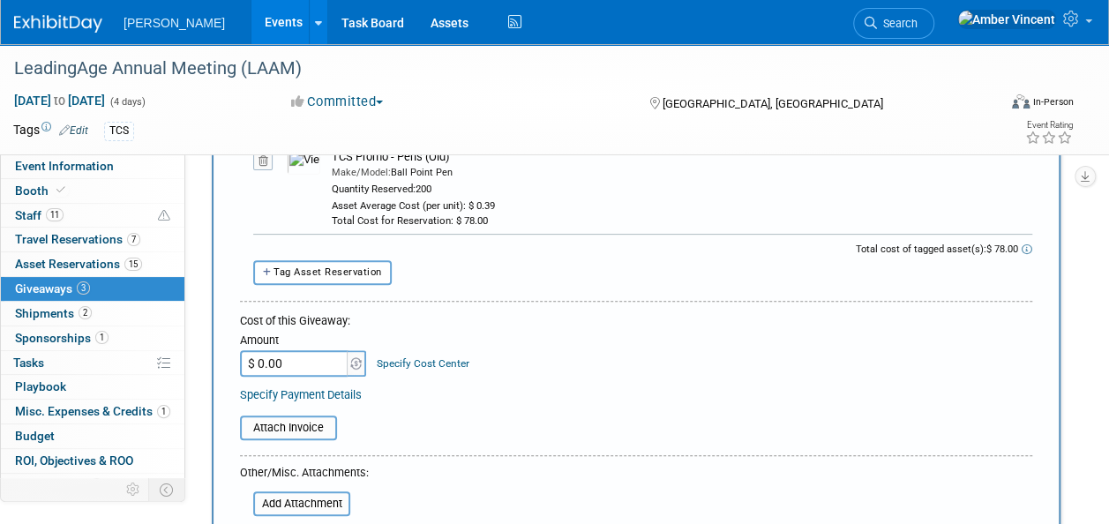
click at [325, 363] on input "$ 0.00" at bounding box center [295, 363] width 110 height 26
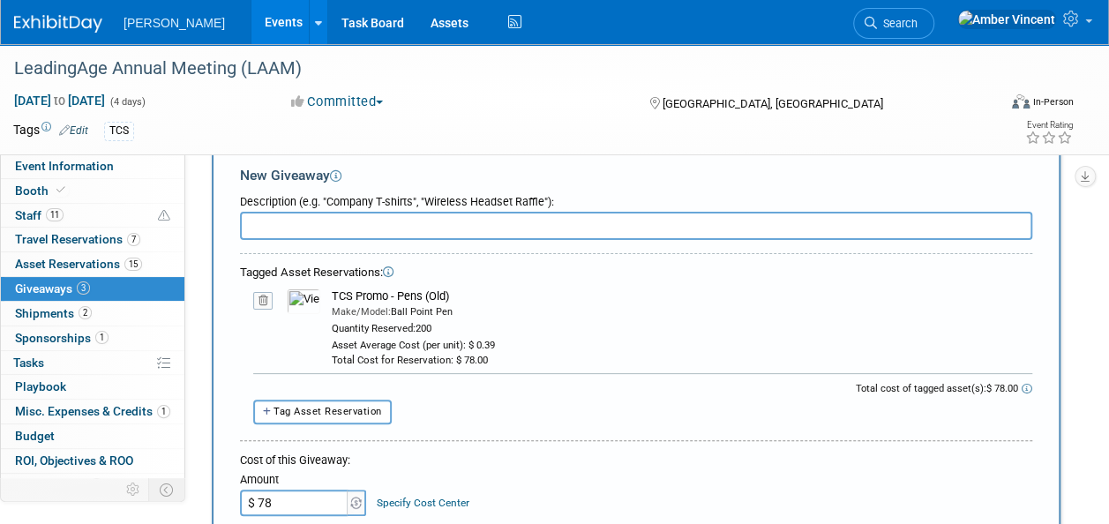
scroll to position [0, 0]
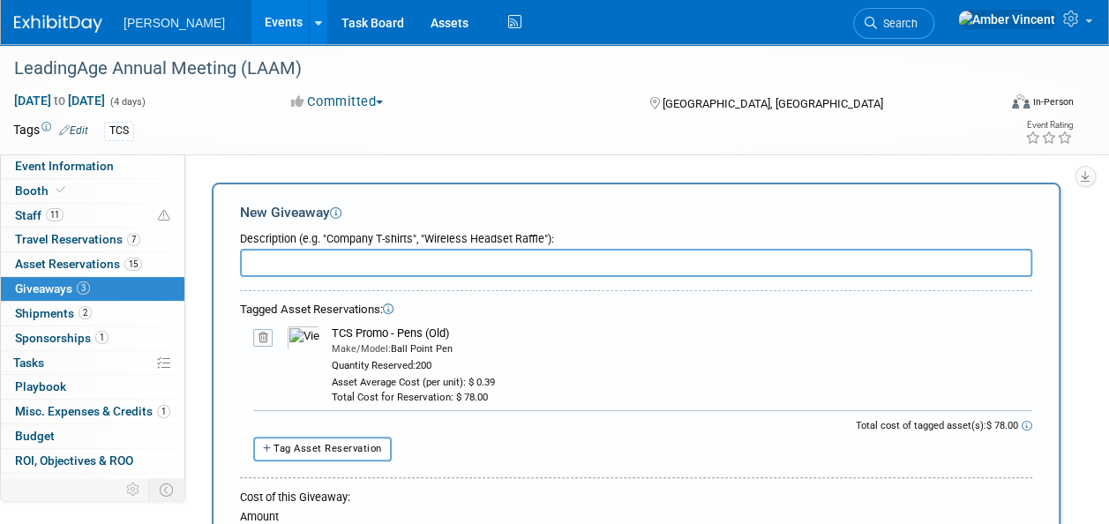
type input "$ 78.00"
drag, startPoint x: 452, startPoint y: 330, endPoint x: 333, endPoint y: 330, distance: 119.1
click at [333, 330] on div "TCS Promo - Pens (Old)" at bounding box center [682, 333] width 700 height 16
copy div "TCS Promo - Pens (Old)"
click at [336, 254] on input "text" at bounding box center [636, 263] width 792 height 28
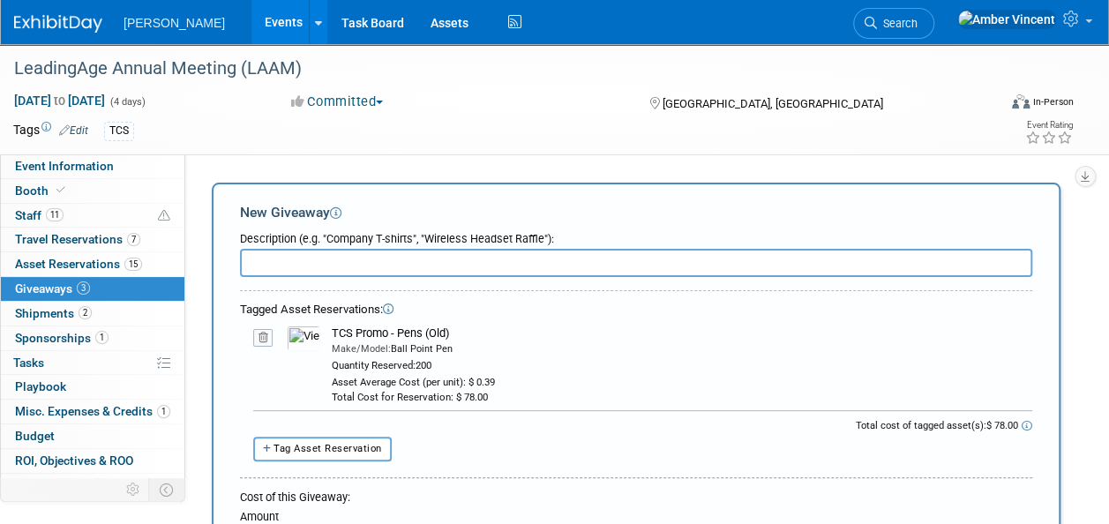
paste input "TCS Promo - Pens (Old)"
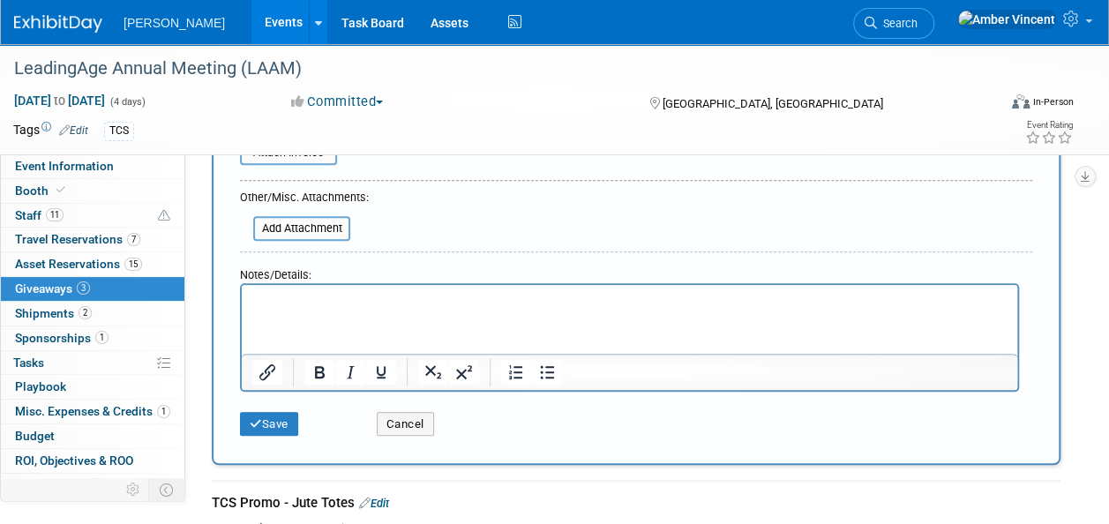
scroll to position [529, 0]
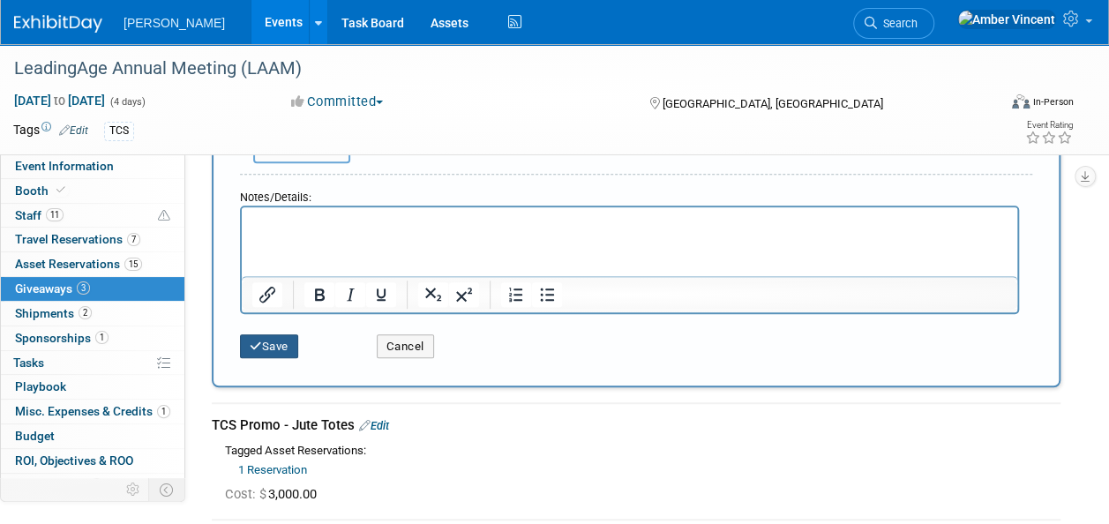
type input "TCS Promo - Pens (Old)"
click at [288, 344] on button "Save" at bounding box center [269, 346] width 58 height 25
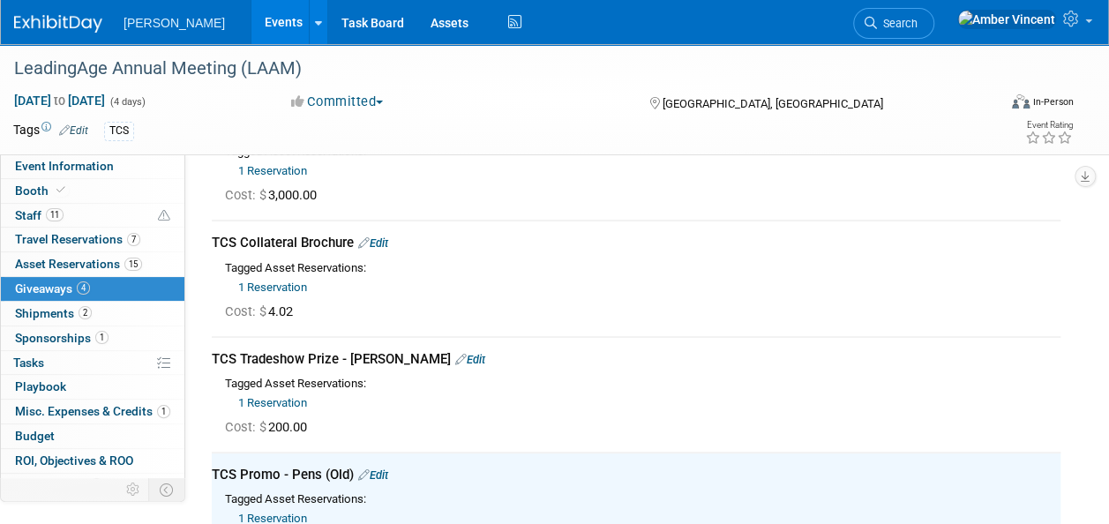
scroll to position [0, 0]
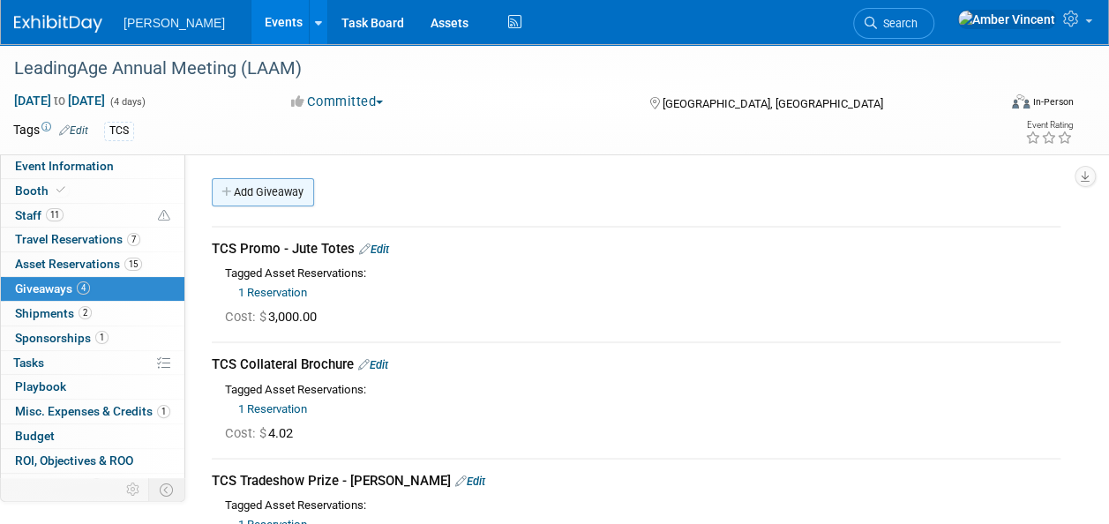
click at [300, 197] on link "Add Giveaway" at bounding box center [263, 192] width 102 height 28
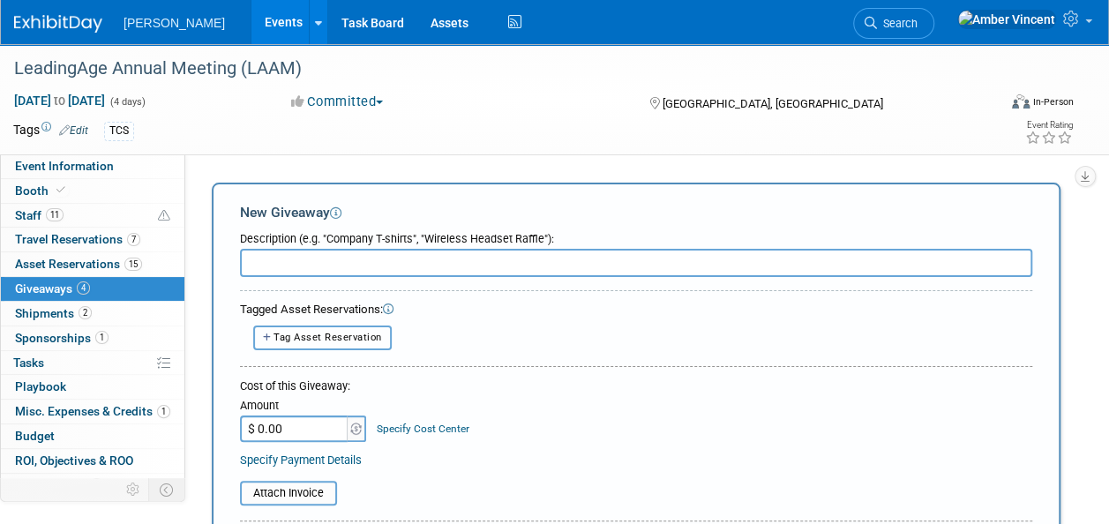
click at [340, 343] on button "Tag Asset Reservation" at bounding box center [322, 337] width 138 height 24
select select
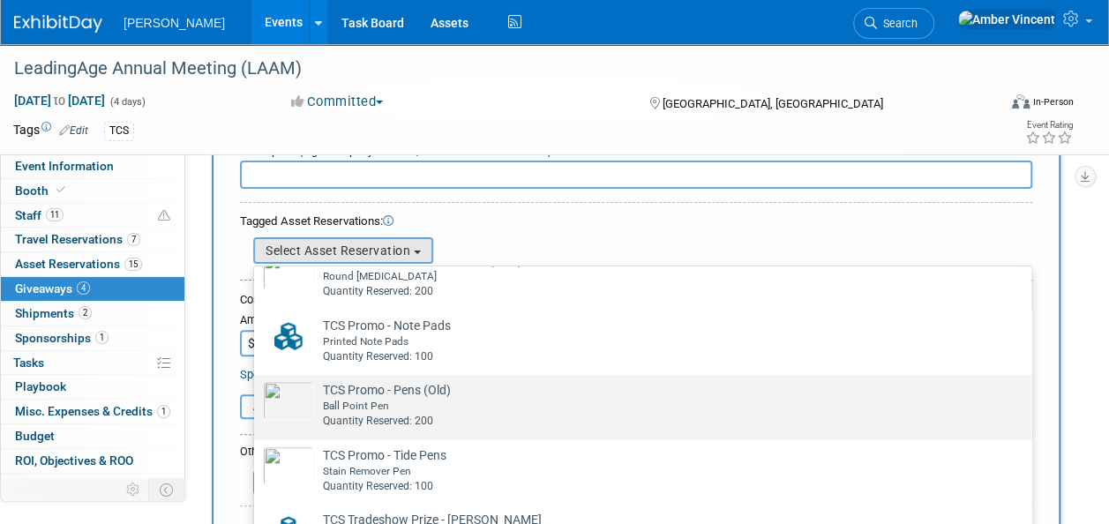
scroll to position [176, 0]
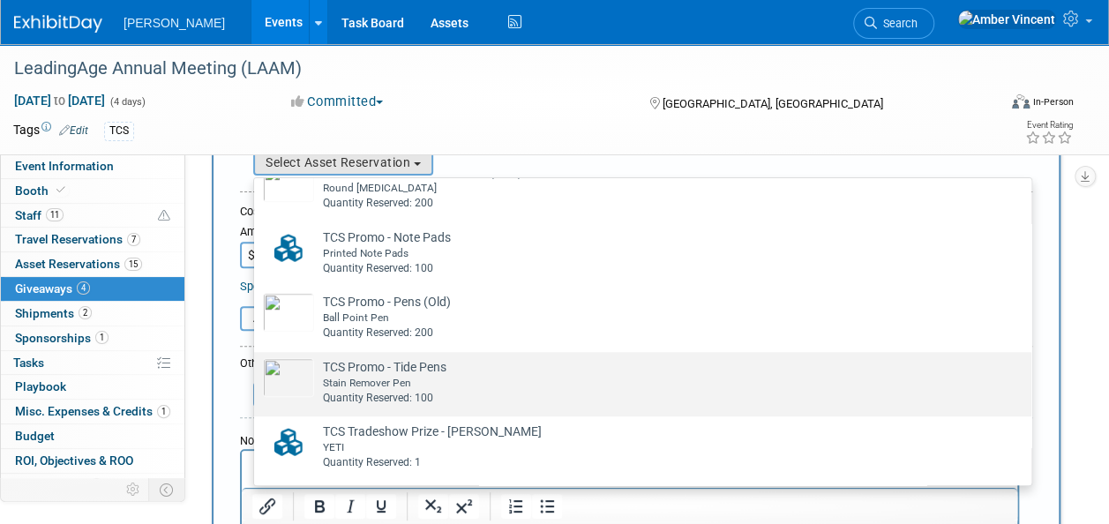
click at [441, 385] on div "Stain Remover Pen" at bounding box center [659, 383] width 673 height 15
click at [257, 373] on input "TCS Promo - Tide Pens Already tagged in this giveaway Stain Remover Pen Quantit…" at bounding box center [250, 367] width 11 height 11
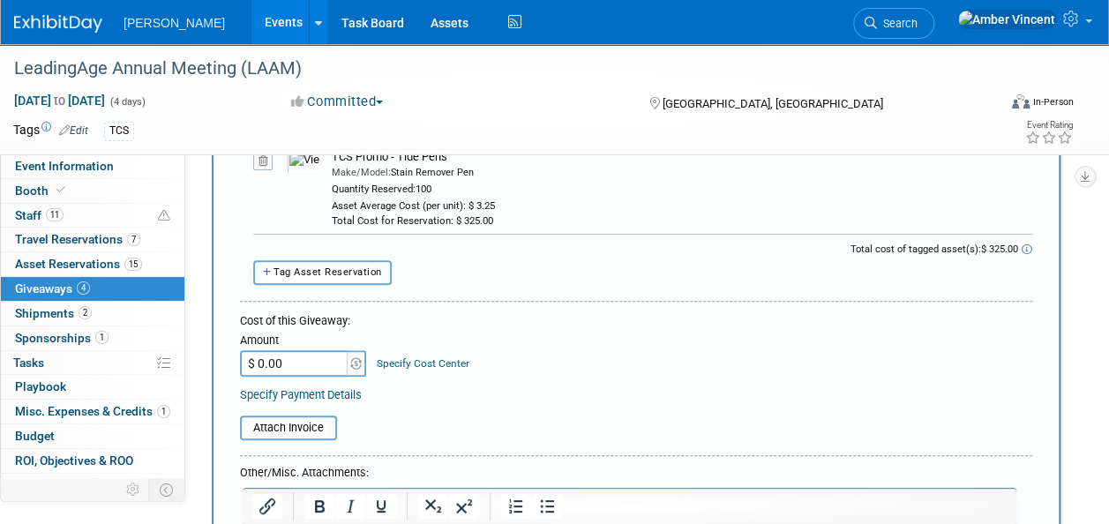
click at [307, 362] on input "$ 0.00" at bounding box center [295, 363] width 110 height 26
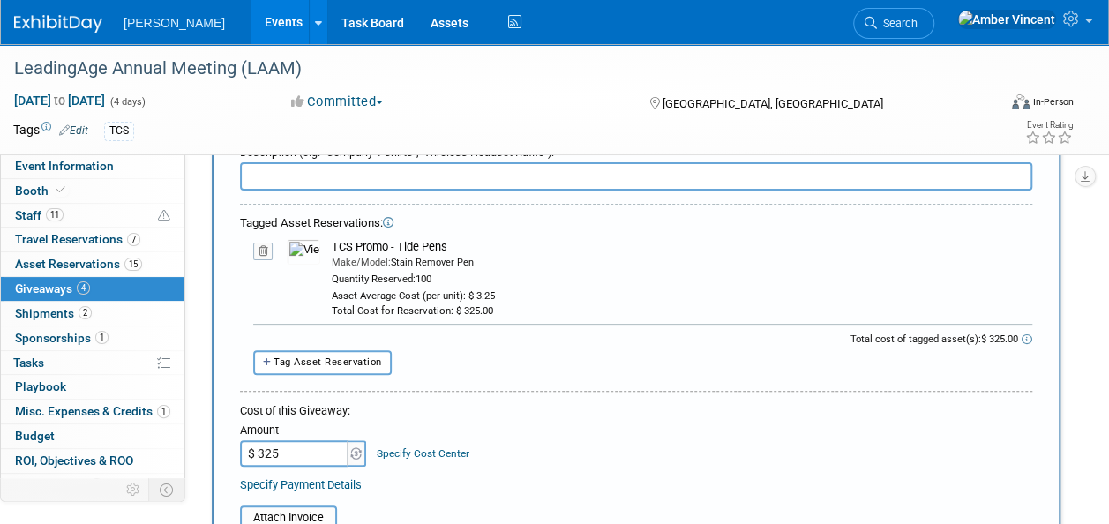
scroll to position [0, 0]
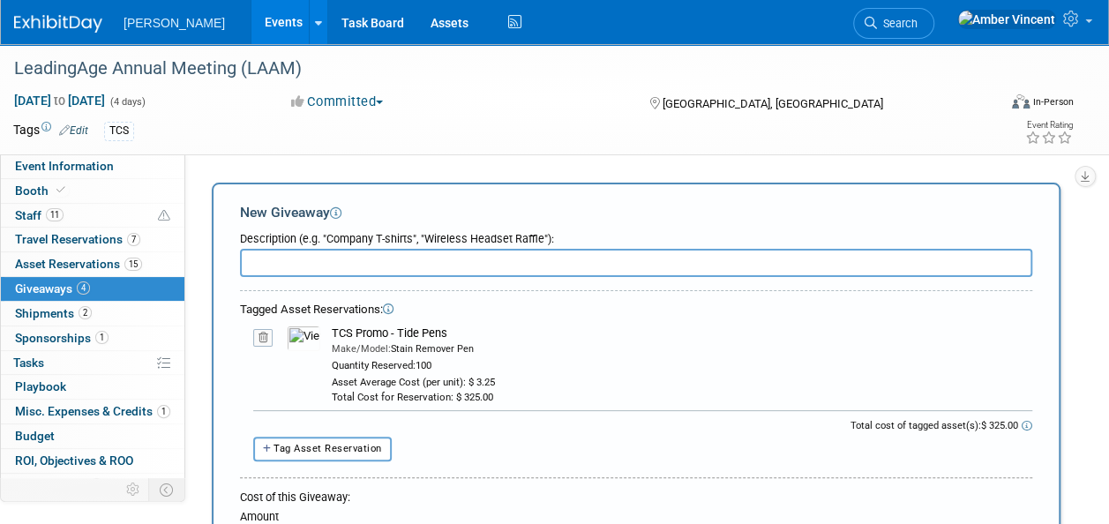
type input "$ 325.00"
drag, startPoint x: 460, startPoint y: 328, endPoint x: 330, endPoint y: 325, distance: 130.6
click at [330, 325] on td "TCS Promo - Tide Pens Make/Model: Stain Remover Pen Quantity Reserved: 100 Asse…" at bounding box center [676, 364] width 712 height 79
drag, startPoint x: 330, startPoint y: 325, endPoint x: 427, endPoint y: 333, distance: 97.4
click at [427, 333] on div "TCS Promo - Tide Pens" at bounding box center [682, 333] width 700 height 16
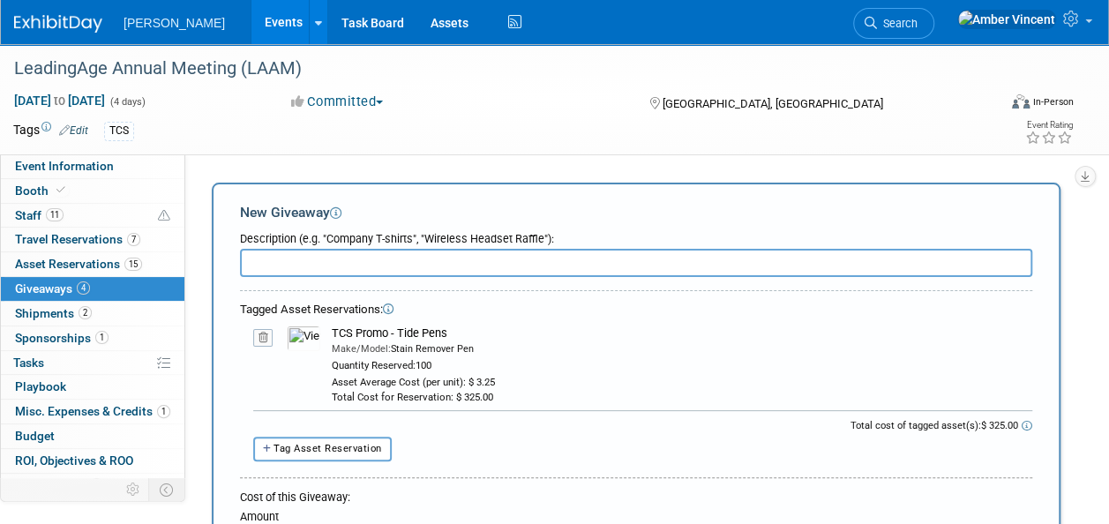
drag, startPoint x: 449, startPoint y: 333, endPoint x: 334, endPoint y: 335, distance: 114.7
click at [334, 335] on div "TCS Promo - Tide Pens" at bounding box center [682, 333] width 700 height 16
copy div "TCS Promo - Tide Pens"
click at [358, 273] on input "text" at bounding box center [636, 263] width 792 height 28
paste input "TCS Promo - Tide Pens"
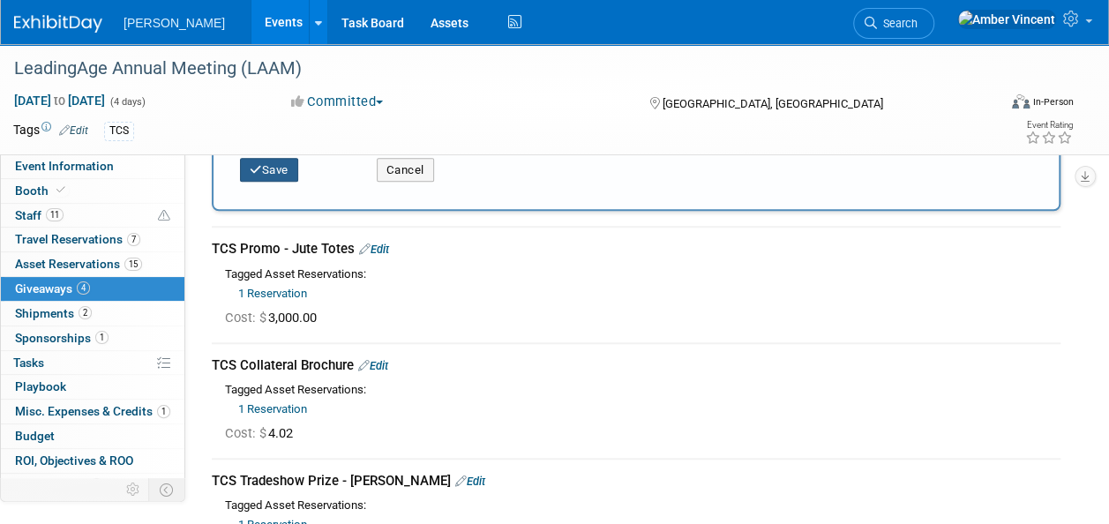
type input "TCS Promo - Tide Pens"
click at [264, 171] on button "Save" at bounding box center [269, 170] width 58 height 25
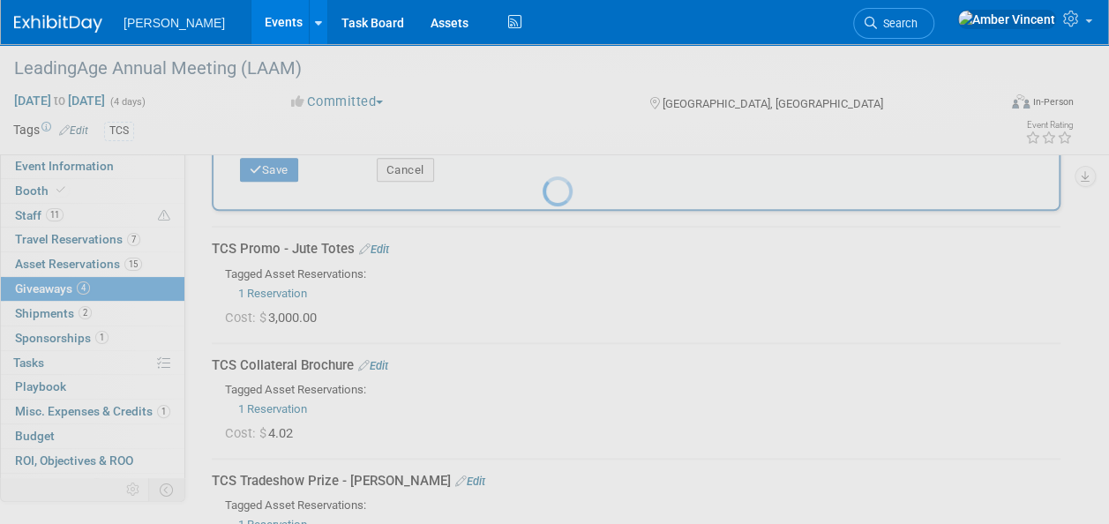
scroll to position [470, 0]
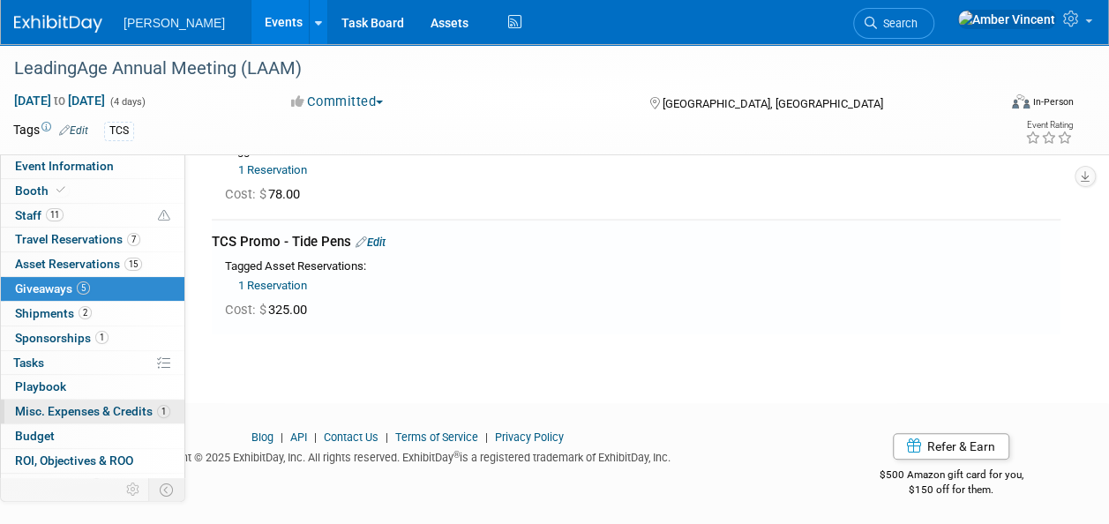
click at [49, 410] on span "Misc. Expenses & Credits 1" at bounding box center [92, 411] width 155 height 14
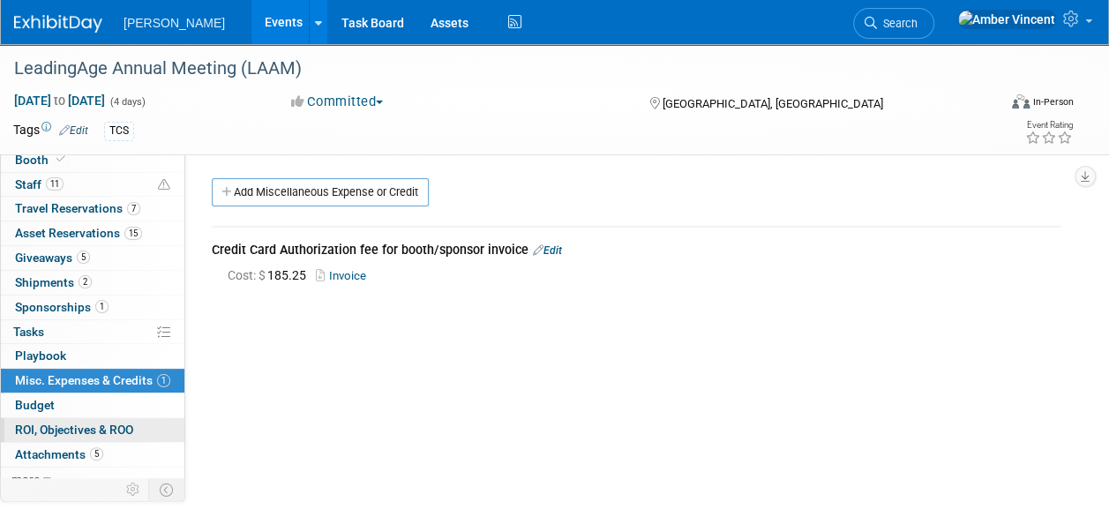
scroll to position [40, 0]
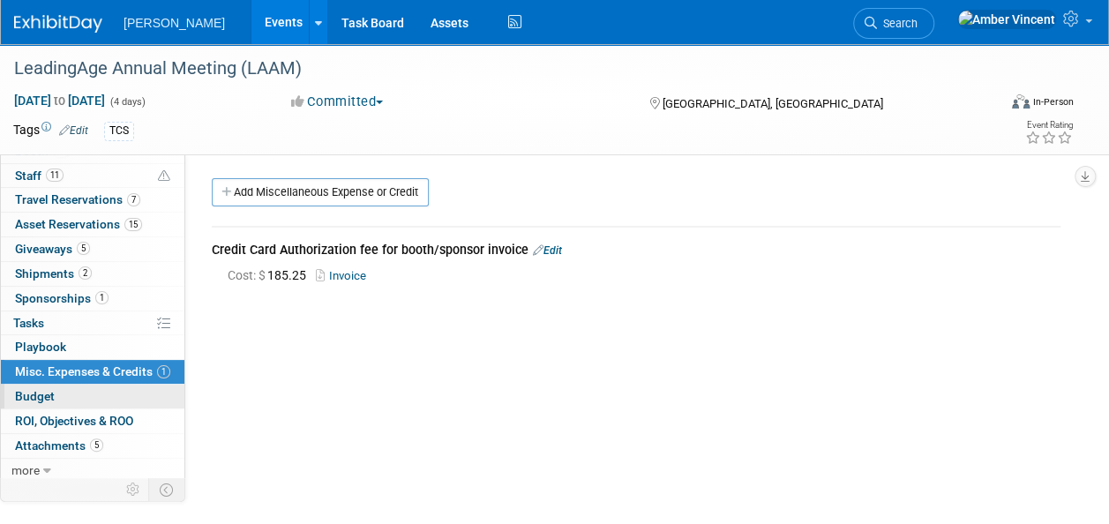
click at [65, 403] on link "Budget" at bounding box center [92, 397] width 183 height 24
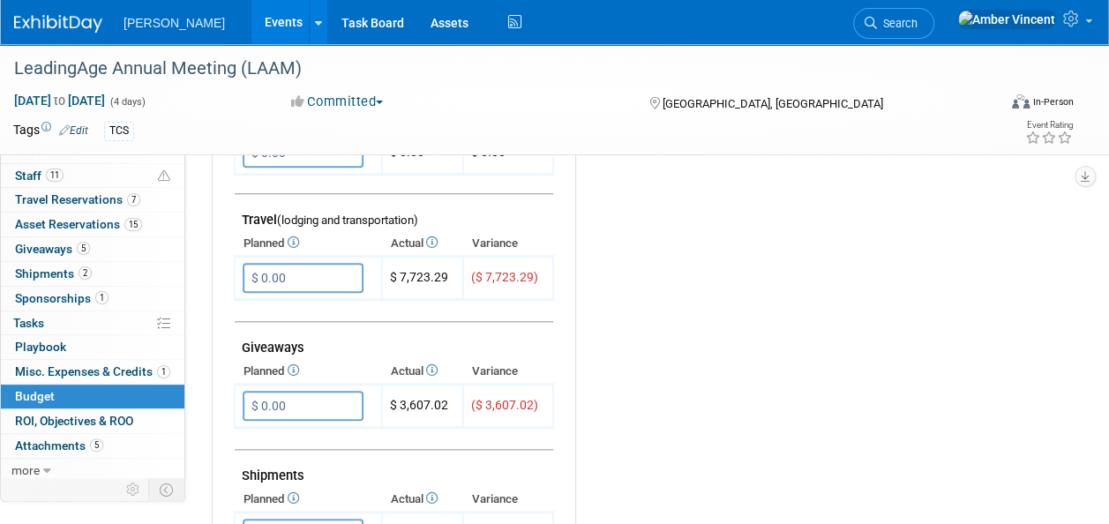
scroll to position [706, 0]
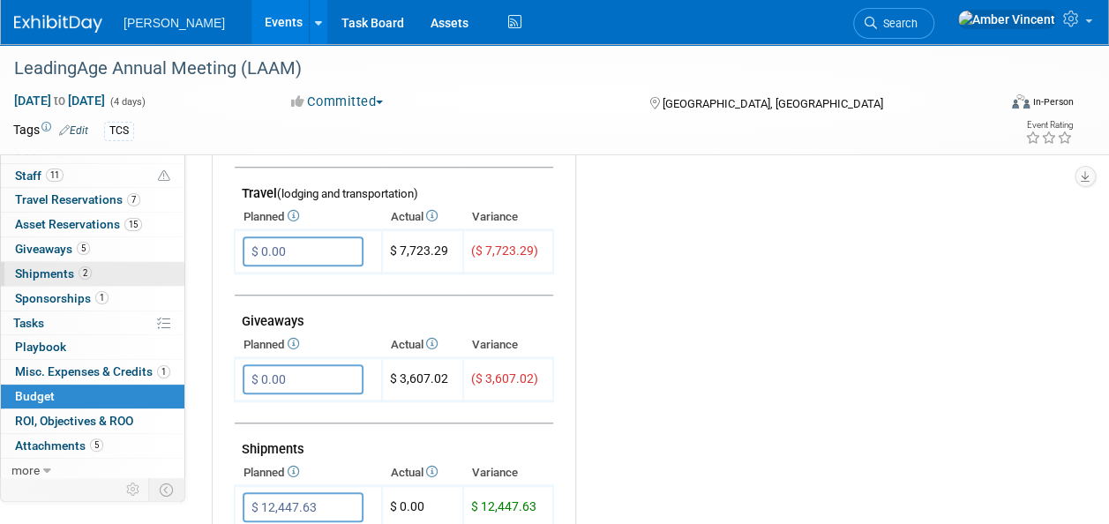
click at [83, 266] on span "2" at bounding box center [85, 272] width 13 height 13
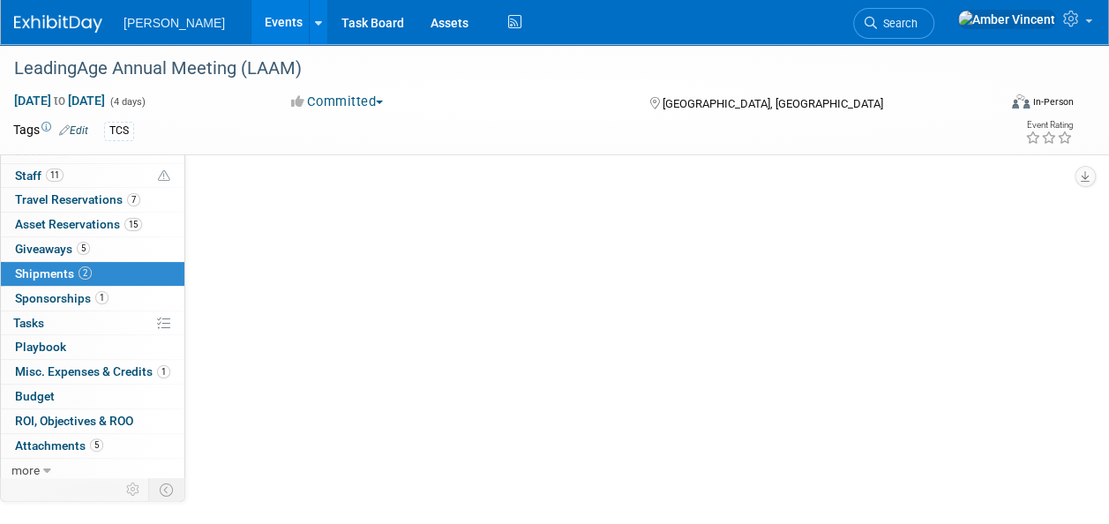
scroll to position [0, 0]
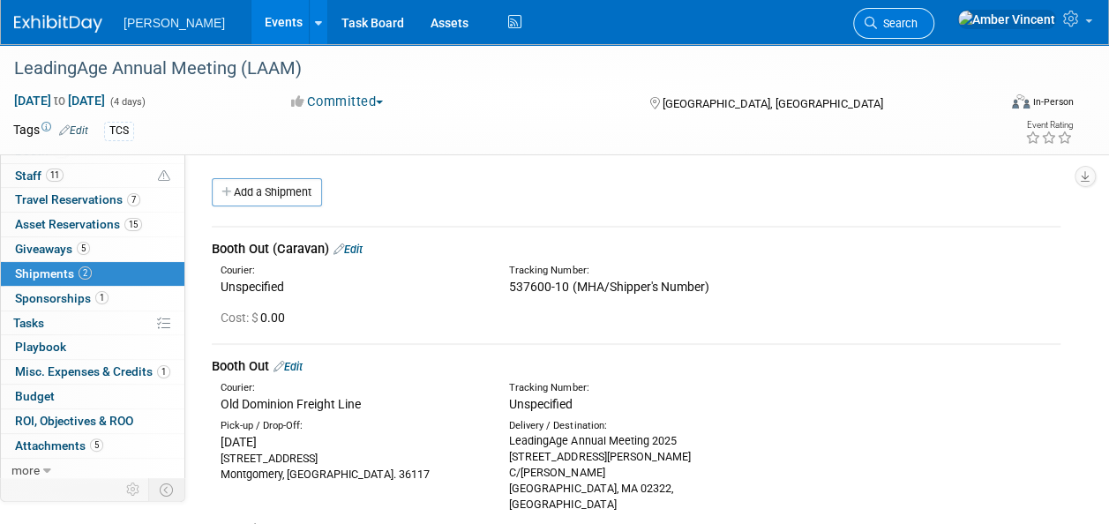
click at [917, 21] on span "Search" at bounding box center [897, 23] width 41 height 13
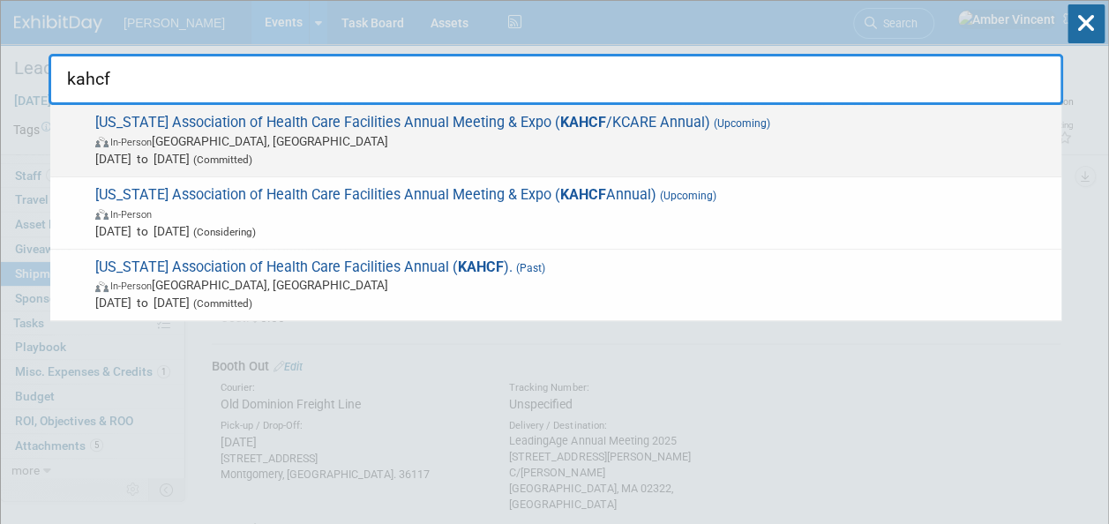
type input "kahcf"
click at [599, 148] on span "In-Person [GEOGRAPHIC_DATA], [GEOGRAPHIC_DATA]" at bounding box center [573, 141] width 957 height 18
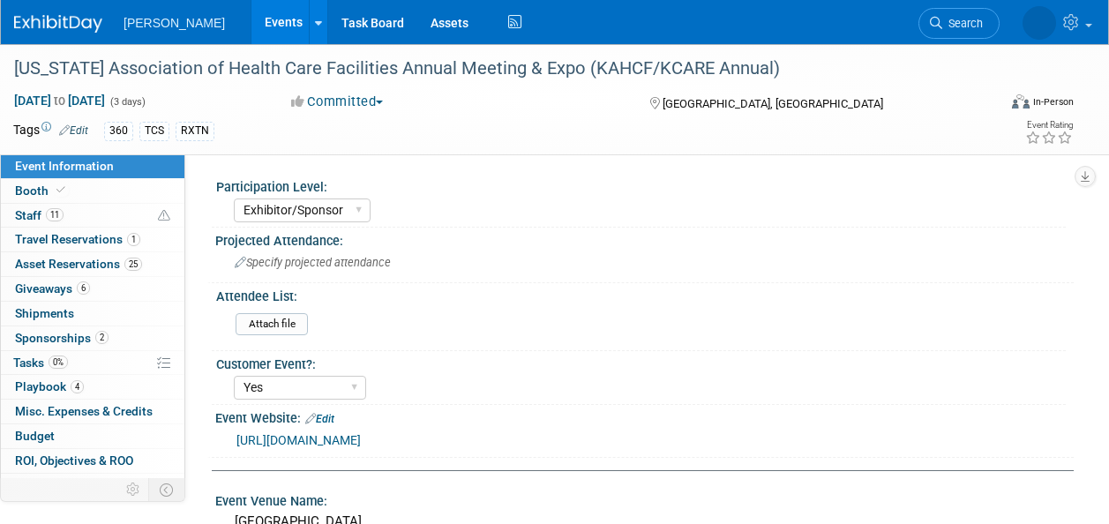
select select "Exhibitor/Sponsor"
select select "Yes"
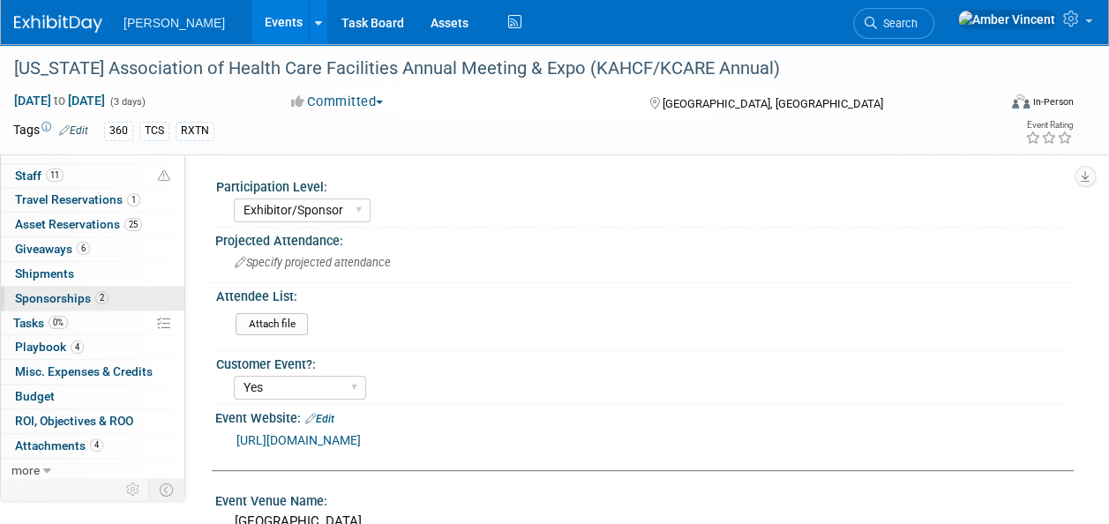
click at [92, 291] on span "Sponsorships 2" at bounding box center [61, 298] width 93 height 14
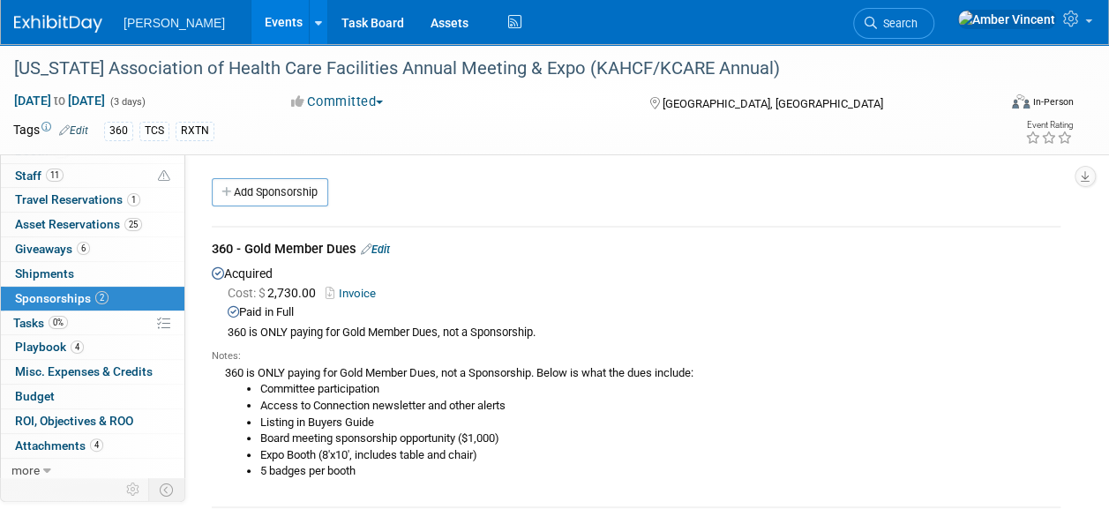
click at [359, 292] on link "Invoice" at bounding box center [353, 293] width 57 height 13
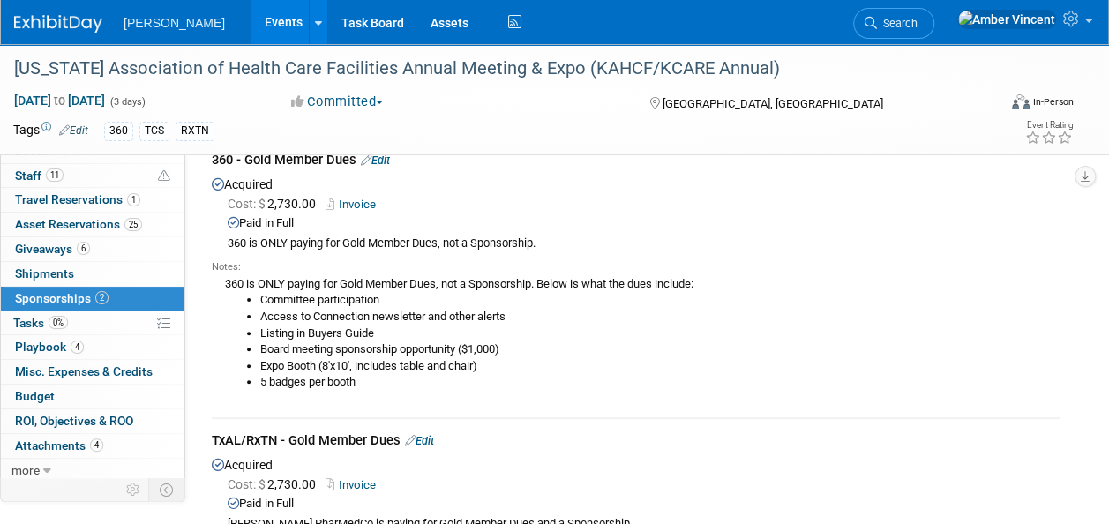
scroll to position [88, 0]
